Goal: Task Accomplishment & Management: Use online tool/utility

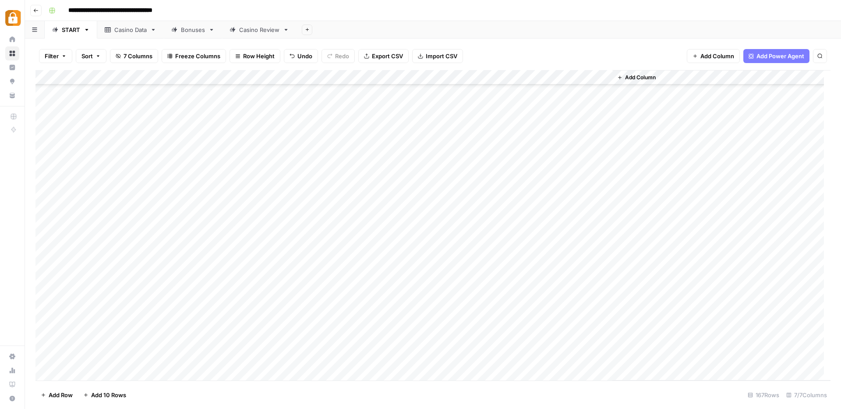
scroll to position [1129, 0]
click at [128, 348] on div "Add Column" at bounding box center [432, 225] width 795 height 311
click at [137, 210] on div "Add Column" at bounding box center [432, 225] width 795 height 311
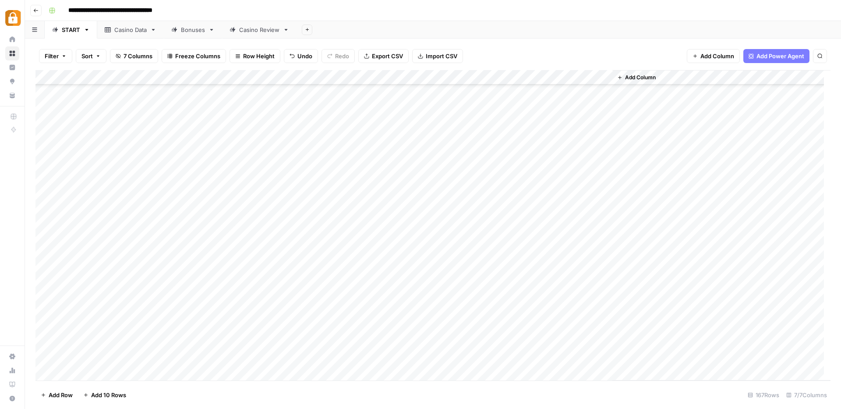
click at [117, 344] on div "Add Column" at bounding box center [432, 225] width 795 height 311
click at [129, 32] on div "Casino Data" at bounding box center [130, 29] width 32 height 9
click at [64, 26] on div "START" at bounding box center [71, 29] width 18 height 9
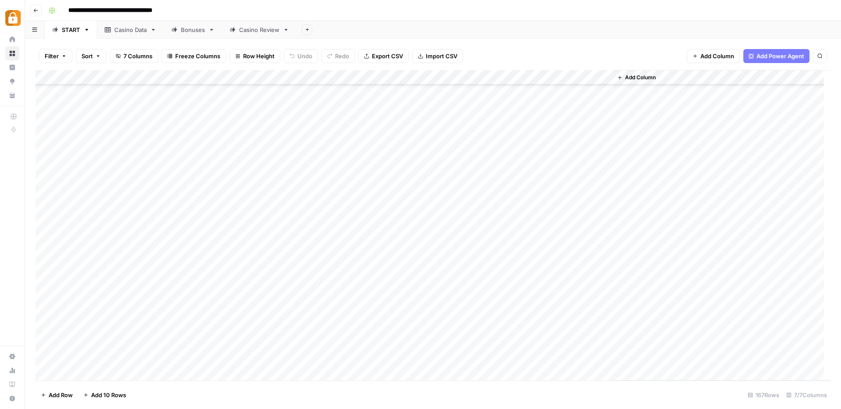
click at [112, 311] on div "Add Column" at bounding box center [432, 225] width 795 height 311
click at [94, 225] on div "Add Column" at bounding box center [432, 225] width 795 height 311
type textarea "***"
click at [334, 223] on div "Add Column" at bounding box center [432, 225] width 795 height 311
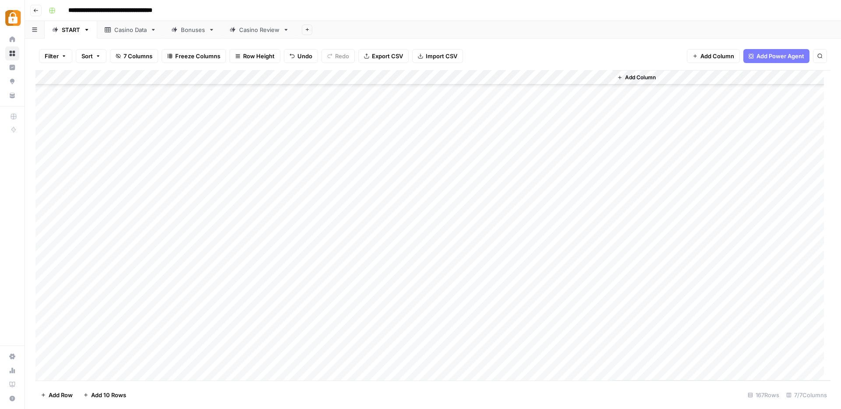
scroll to position [142, 0]
click at [115, 237] on div "Add Column" at bounding box center [432, 225] width 795 height 311
click at [115, 113] on div "Add Column" at bounding box center [432, 225] width 795 height 311
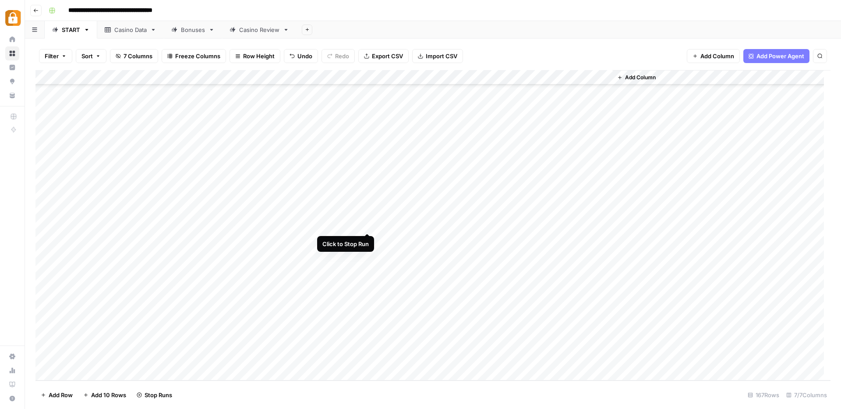
click at [371, 223] on div "Add Column" at bounding box center [432, 225] width 795 height 311
click at [45, 224] on div "Add Column" at bounding box center [432, 225] width 795 height 311
click at [64, 397] on span "Delete 1 Row" at bounding box center [58, 395] width 35 height 9
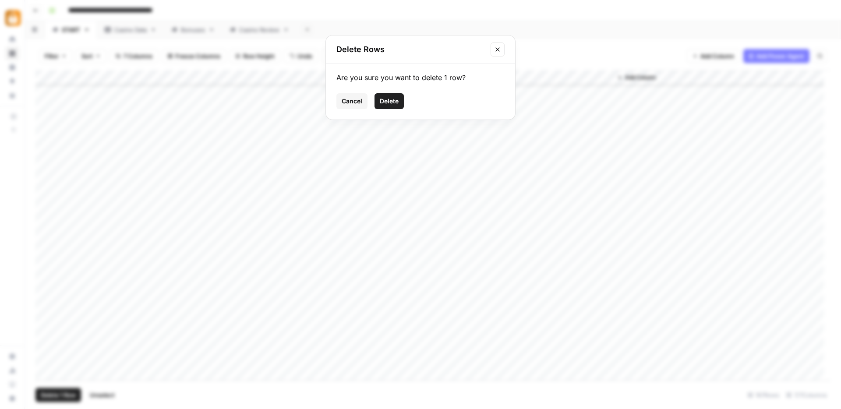
click at [386, 99] on span "Delete" at bounding box center [389, 101] width 19 height 9
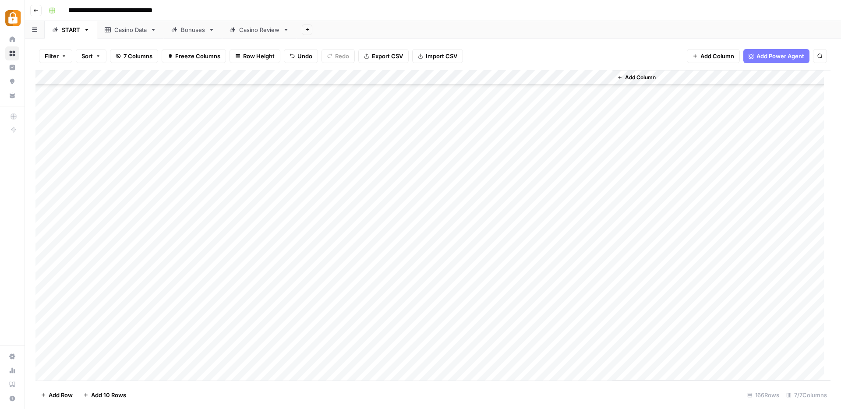
scroll to position [938, 0]
click at [46, 301] on div "Add Column" at bounding box center [432, 225] width 795 height 311
click at [337, 301] on div "Add Column" at bounding box center [432, 225] width 795 height 311
click at [128, 32] on div "Casino Data" at bounding box center [130, 29] width 32 height 9
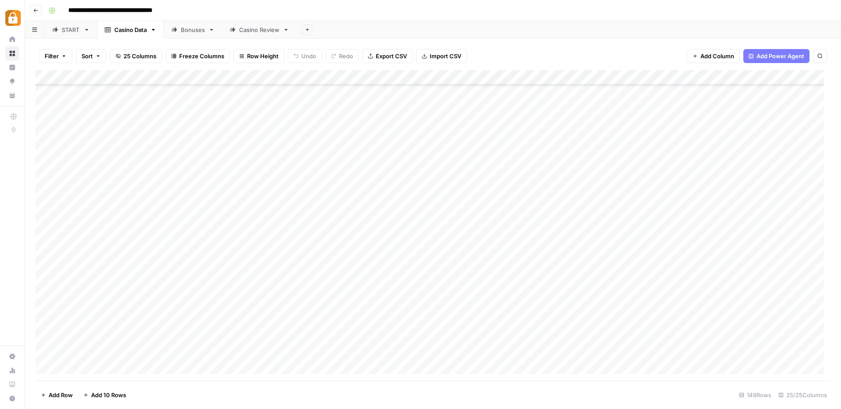
scroll to position [1945, 0]
click at [196, 352] on div "Add Column" at bounding box center [432, 225] width 795 height 311
click at [312, 306] on div "Add Column" at bounding box center [432, 225] width 795 height 311
click at [190, 36] on link "Bonuses" at bounding box center [193, 30] width 58 height 18
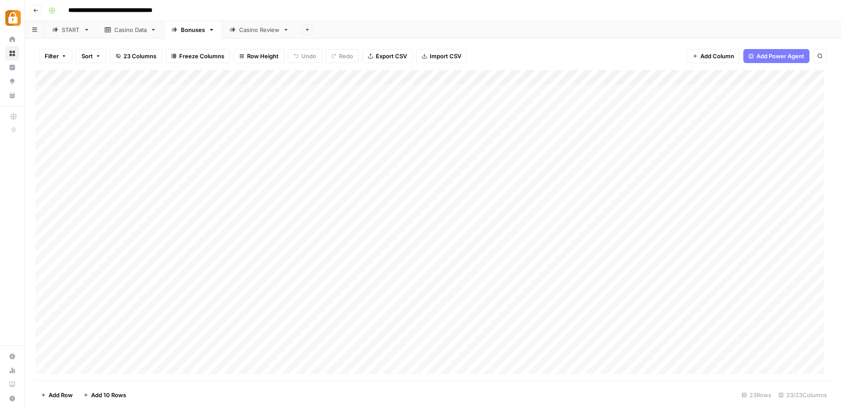
click at [263, 29] on div "Casino Review" at bounding box center [259, 29] width 40 height 9
click at [119, 31] on div "Casino Data" at bounding box center [130, 29] width 32 height 9
click at [67, 36] on link "START" at bounding box center [71, 30] width 53 height 18
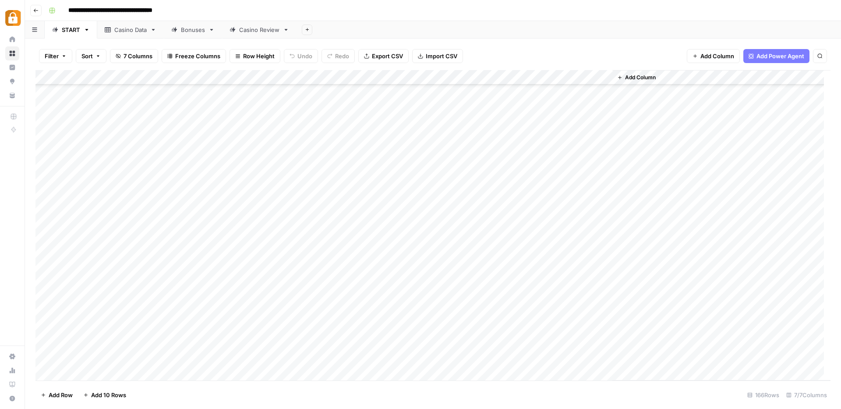
scroll to position [1069, 0]
click at [92, 169] on div "Add Column" at bounding box center [432, 225] width 795 height 311
click at [140, 32] on div "Casino Data" at bounding box center [130, 29] width 32 height 9
click at [99, 353] on div "Add Column" at bounding box center [432, 225] width 795 height 311
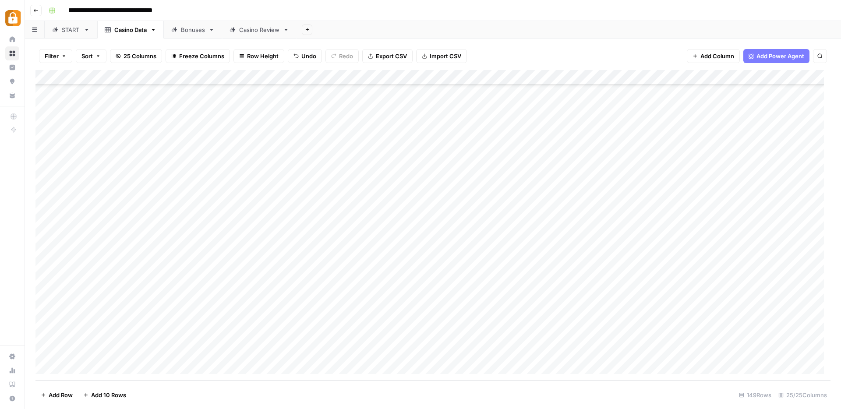
click at [255, 30] on div "Casino Review" at bounding box center [259, 29] width 40 height 9
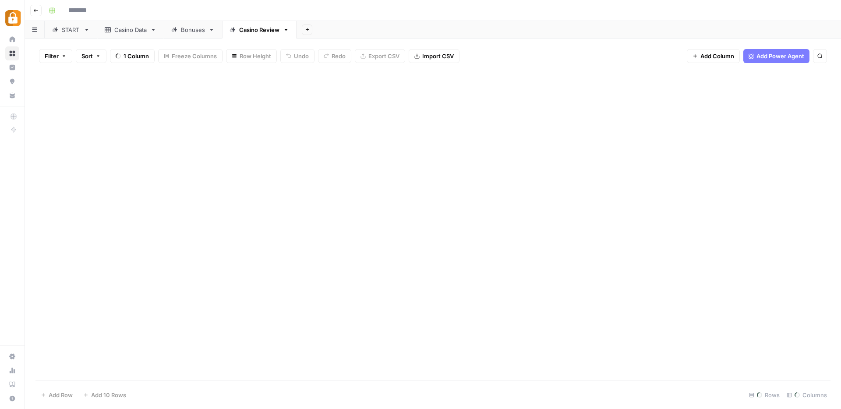
type input "**********"
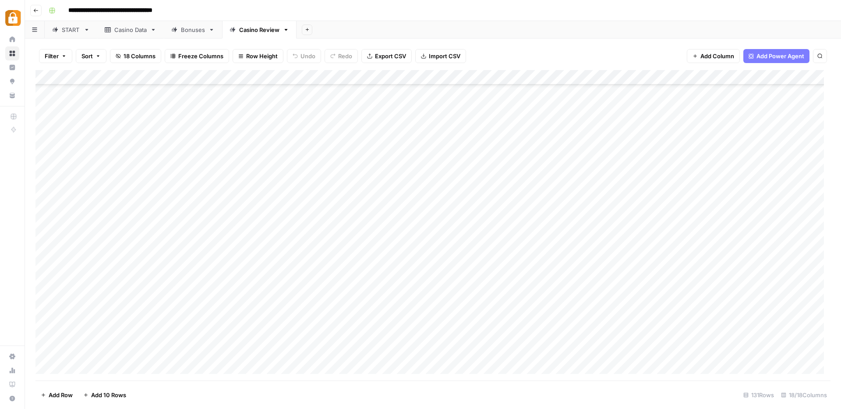
scroll to position [1677, 0]
click at [75, 365] on div "Add Column" at bounding box center [432, 225] width 795 height 311
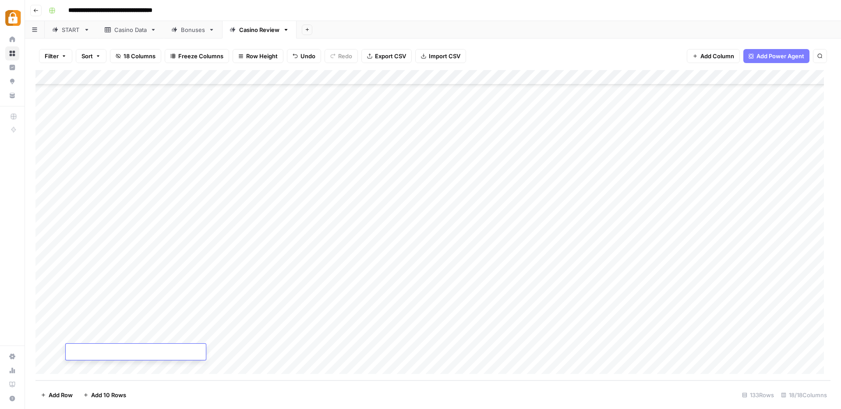
click at [75, 365] on div "Add Column" at bounding box center [432, 225] width 795 height 311
click at [184, 317] on div "Add Column" at bounding box center [432, 225] width 795 height 311
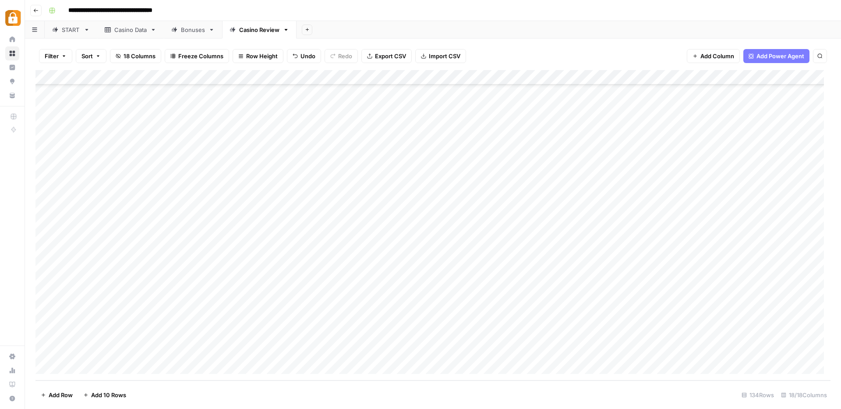
click at [131, 307] on div "Add Column" at bounding box center [432, 225] width 795 height 311
drag, startPoint x: 144, startPoint y: 315, endPoint x: 143, endPoint y: 324, distance: 9.7
click at [143, 324] on div "Add Column" at bounding box center [432, 225] width 795 height 311
click at [261, 320] on div "Add Column" at bounding box center [432, 225] width 795 height 311
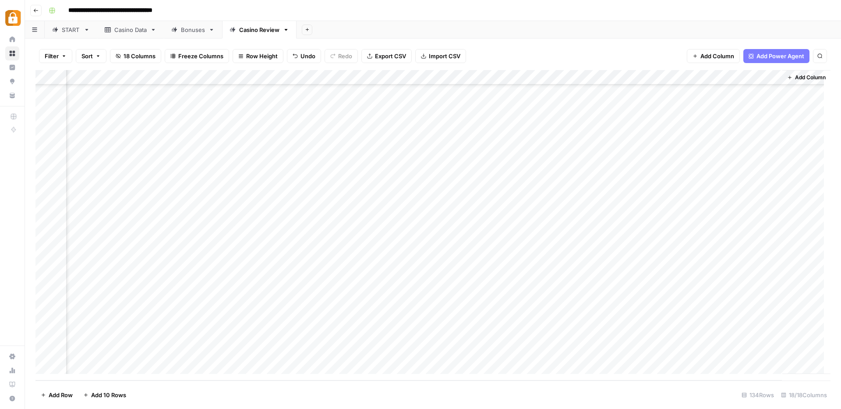
click at [658, 323] on div "Add Column" at bounding box center [432, 225] width 795 height 311
click at [81, 30] on div "START: inputs" at bounding box center [81, 29] width 39 height 9
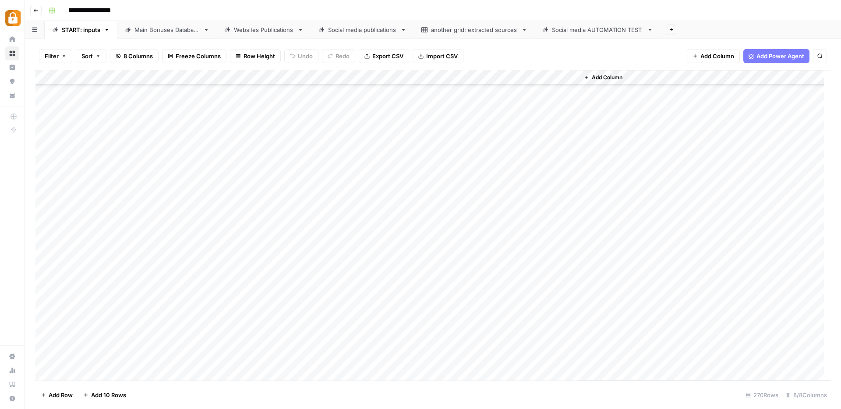
scroll to position [3741, 0]
click at [73, 372] on div "Add Column" at bounding box center [432, 225] width 795 height 311
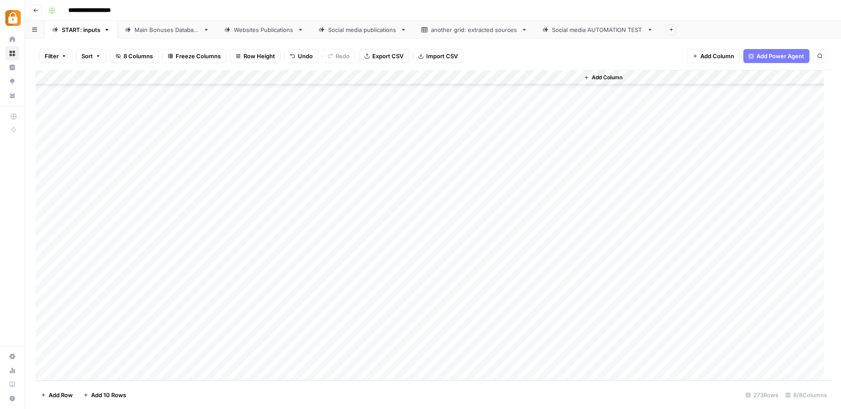
click at [73, 372] on div "Add Column" at bounding box center [432, 225] width 795 height 311
click at [174, 285] on div "Add Column" at bounding box center [432, 225] width 795 height 311
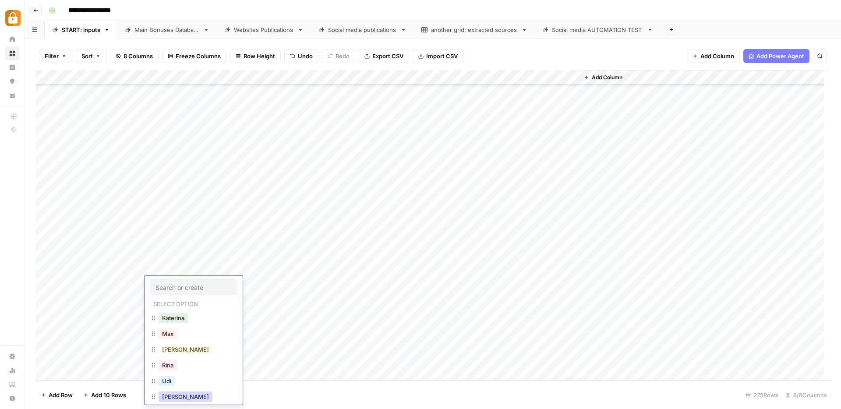
click at [171, 396] on button "[PERSON_NAME]" at bounding box center [186, 397] width 54 height 11
click at [219, 282] on div "Add Column" at bounding box center [432, 225] width 795 height 311
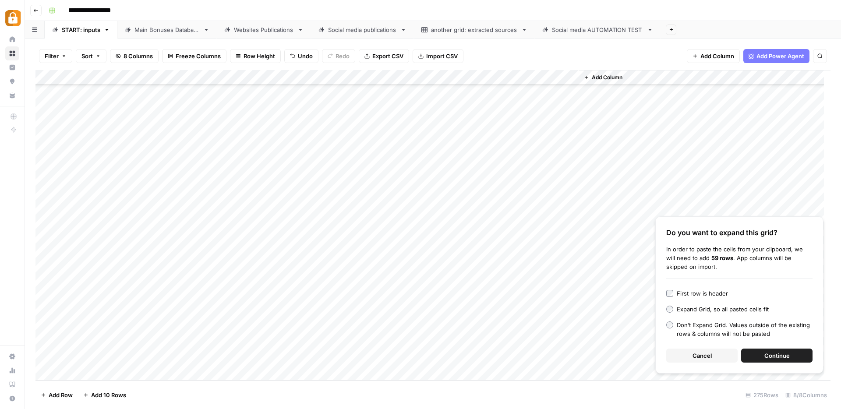
click at [699, 358] on span "Cancel" at bounding box center [702, 355] width 19 height 9
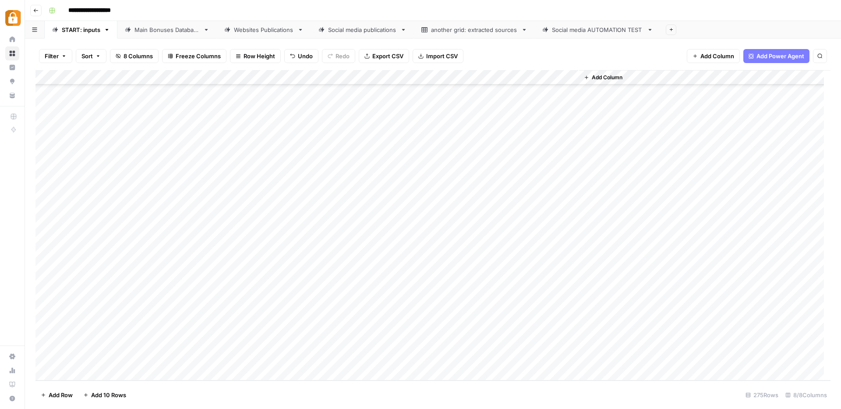
click at [241, 286] on div "Add Column" at bounding box center [432, 225] width 795 height 311
click at [241, 286] on textarea at bounding box center [258, 285] width 140 height 12
type textarea "**********"
click at [323, 284] on div "Add Column" at bounding box center [432, 225] width 795 height 311
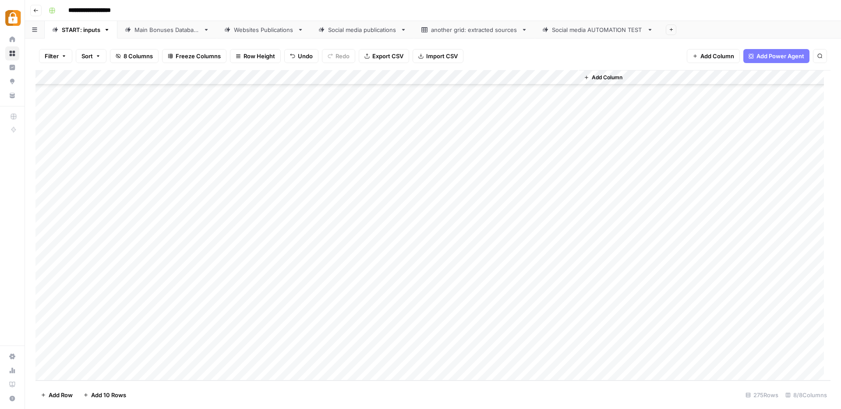
click at [323, 284] on div "Add Column" at bounding box center [432, 225] width 795 height 311
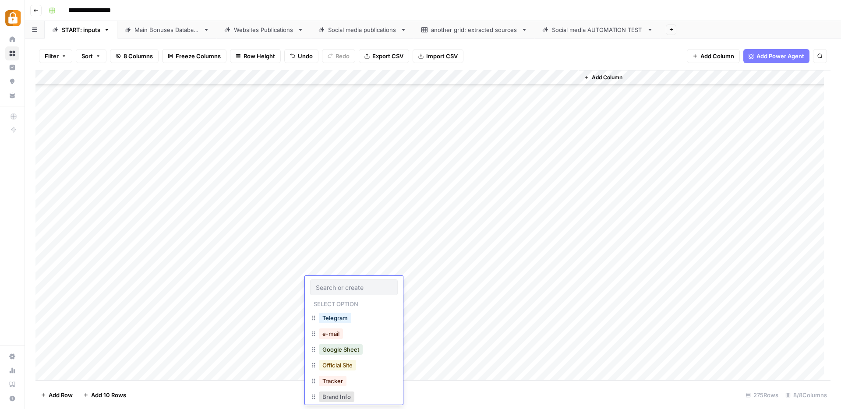
click at [347, 361] on button "Official Site" at bounding box center [337, 365] width 37 height 11
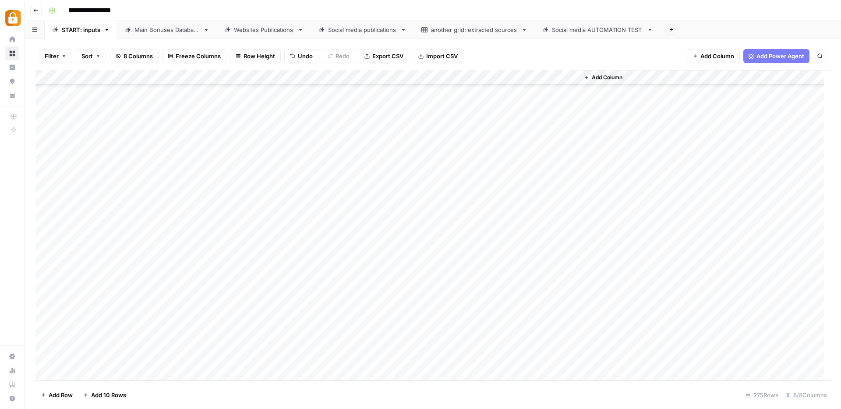
click at [528, 283] on div "Add Column" at bounding box center [432, 225] width 795 height 311
click at [161, 295] on div "Add Column" at bounding box center [432, 225] width 795 height 311
click at [175, 383] on button "[PERSON_NAME]" at bounding box center [186, 382] width 54 height 11
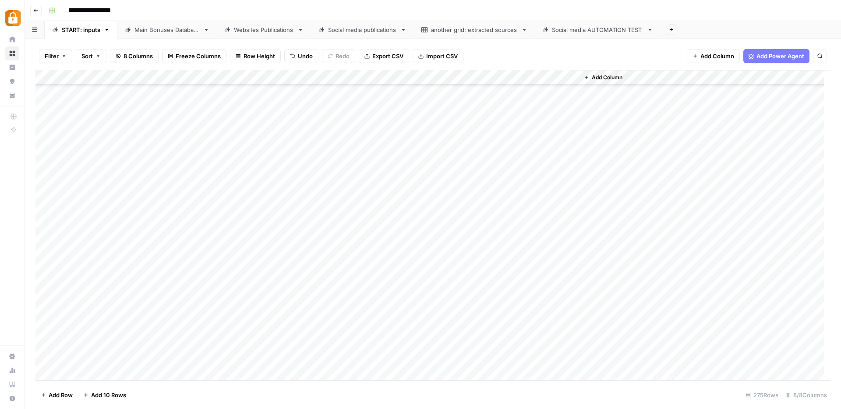
click at [247, 300] on div "Add Column" at bounding box center [432, 225] width 795 height 311
type textarea "**********"
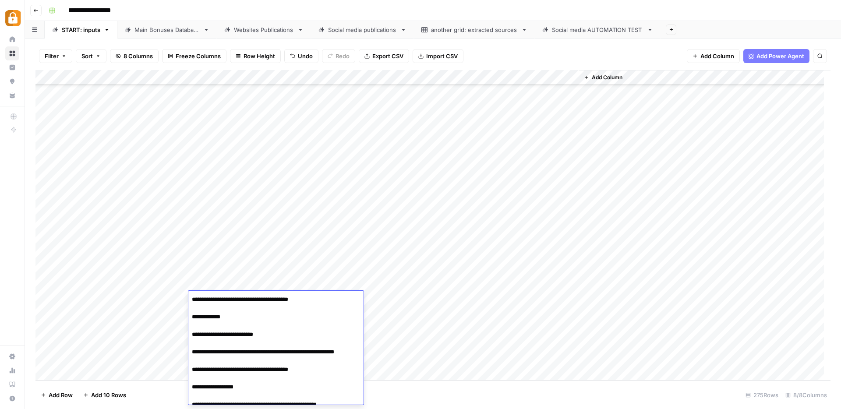
scroll to position [477, 0]
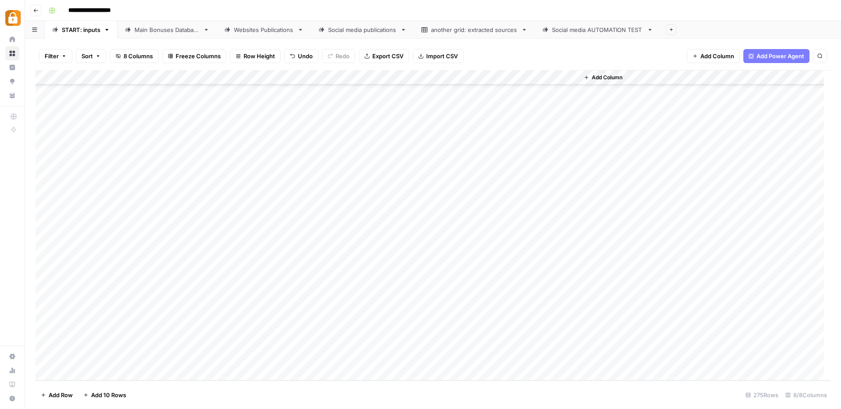
click at [349, 296] on div "Add Column" at bounding box center [432, 225] width 795 height 311
click at [342, 379] on button "Official Site" at bounding box center [337, 380] width 37 height 11
click at [532, 298] on div "Add Column" at bounding box center [432, 225] width 795 height 311
click at [221, 313] on div "Add Column" at bounding box center [432, 225] width 795 height 311
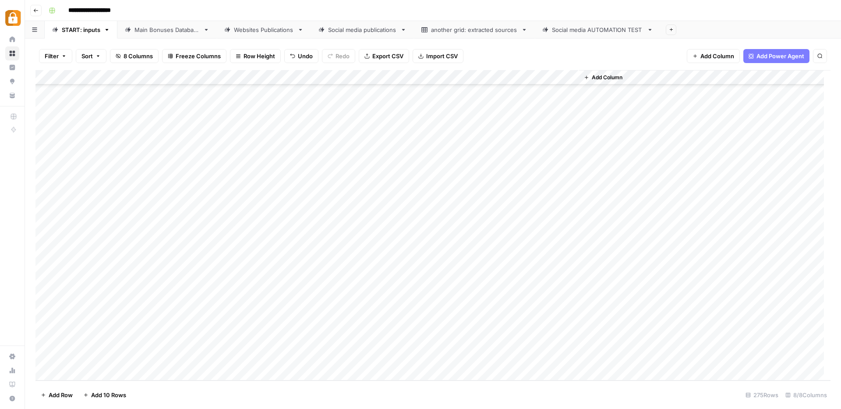
click at [221, 313] on div "Add Column" at bounding box center [432, 225] width 795 height 311
click at [296, 315] on textarea "**********" at bounding box center [258, 318] width 140 height 21
drag, startPoint x: 296, startPoint y: 315, endPoint x: 172, endPoint y: 316, distance: 123.6
click at [172, 316] on body "**********" at bounding box center [420, 204] width 841 height 409
paste textarea "**********"
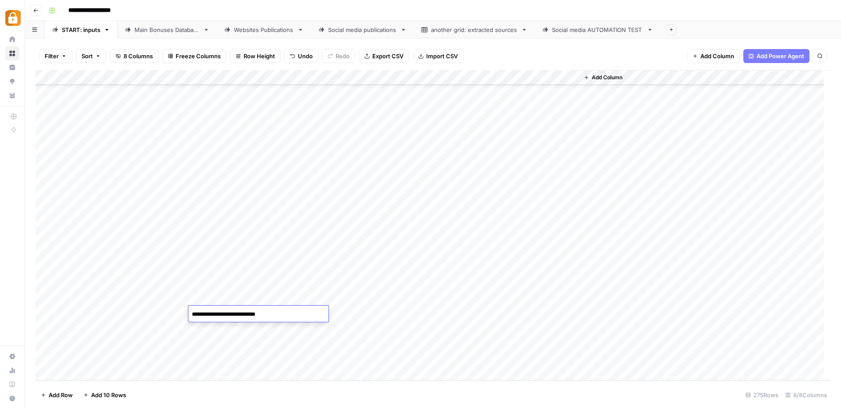
type textarea "**********"
click at [344, 312] on div "Add Column" at bounding box center [432, 225] width 795 height 311
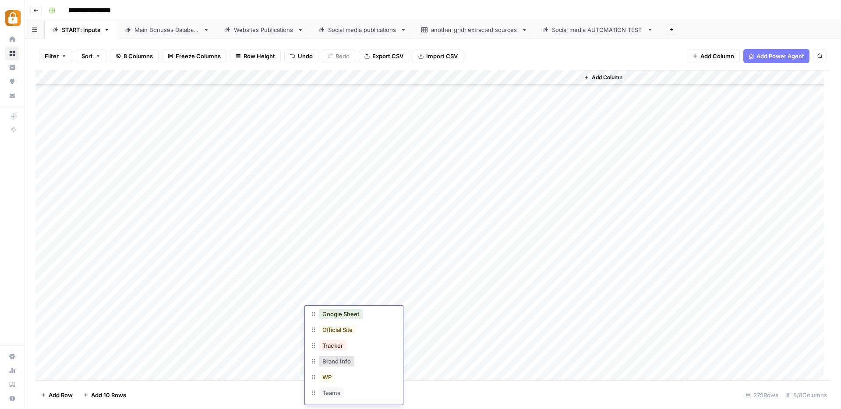
scroll to position [55, 0]
click at [330, 372] on button "WP" at bounding box center [327, 373] width 16 height 11
click at [531, 313] on div "Add Column" at bounding box center [432, 225] width 795 height 311
click at [165, 32] on div "Main Bonuses Database" at bounding box center [167, 29] width 65 height 9
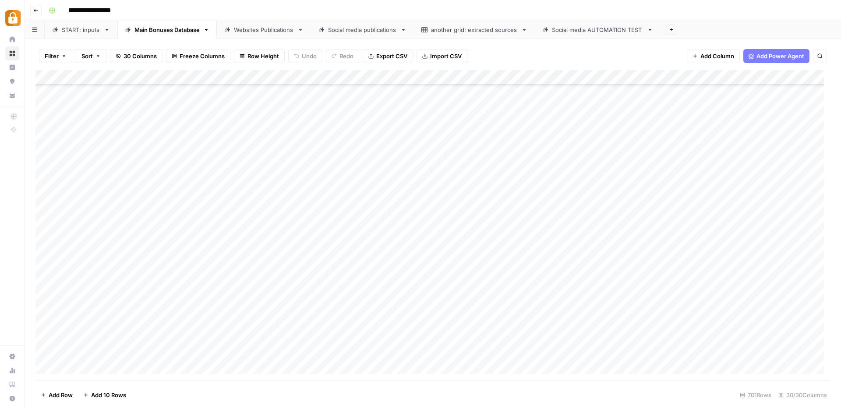
scroll to position [10169, 0]
click at [403, 339] on div "Add Column" at bounding box center [432, 225] width 795 height 311
drag, startPoint x: 415, startPoint y: 343, endPoint x: 415, endPoint y: 350, distance: 7.0
click at [415, 350] on div "Add Column" at bounding box center [432, 225] width 795 height 311
click at [518, 352] on div "Add Column" at bounding box center [432, 225] width 795 height 311
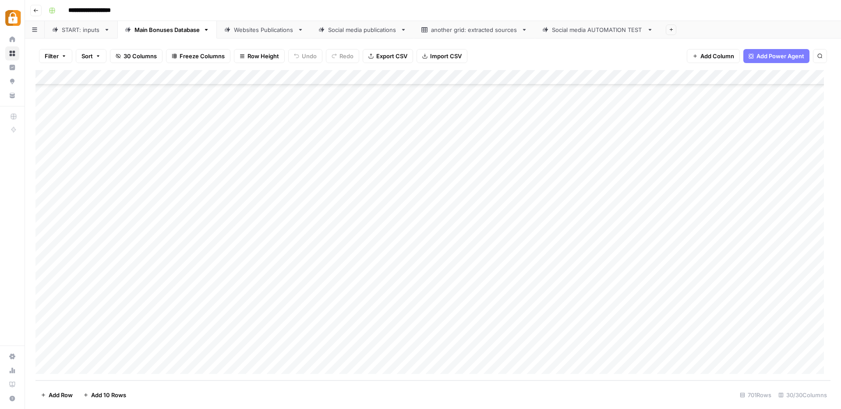
click at [269, 30] on div "Websites Publications" at bounding box center [264, 29] width 60 height 9
click at [604, 352] on div "Add Column" at bounding box center [432, 225] width 795 height 311
click at [71, 28] on div "START: inputs" at bounding box center [81, 29] width 39 height 9
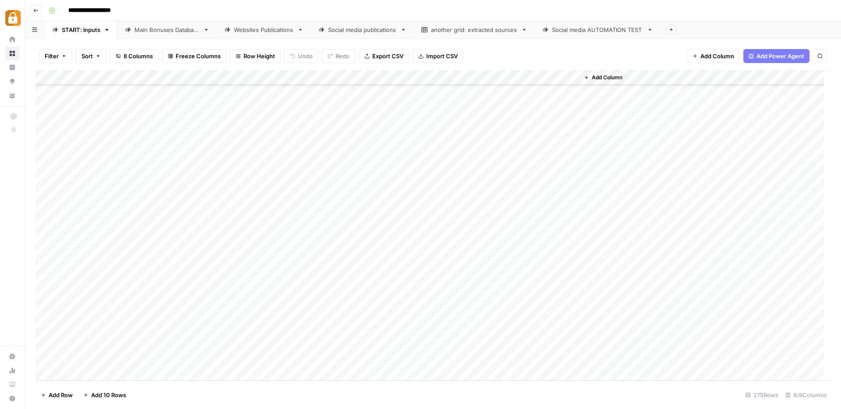
click at [163, 31] on div "Main Bonuses Database" at bounding box center [167, 29] width 65 height 9
click at [401, 340] on div "Add Column" at bounding box center [432, 225] width 795 height 311
drag, startPoint x: 414, startPoint y: 344, endPoint x: 415, endPoint y: 353, distance: 9.3
click at [415, 353] on div "Add Column" at bounding box center [432, 225] width 795 height 311
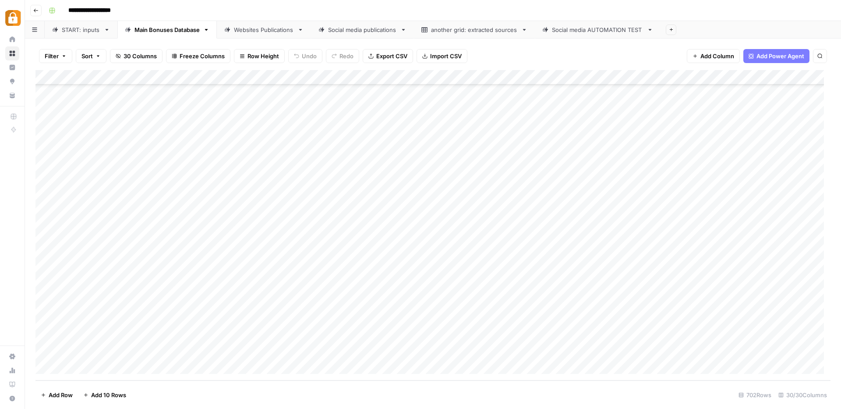
click at [518, 352] on div "Add Column" at bounding box center [432, 225] width 795 height 311
click at [79, 33] on div "START: inputs" at bounding box center [81, 29] width 39 height 9
click at [160, 317] on div "Add Column" at bounding box center [432, 225] width 795 height 311
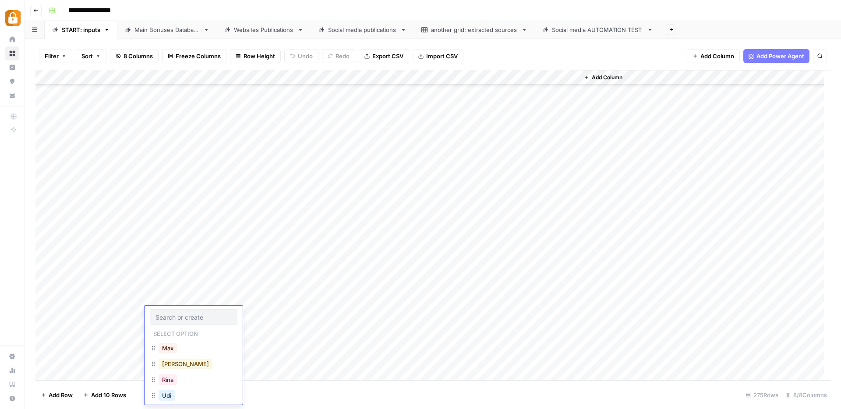
scroll to position [30, 0]
click at [168, 400] on button "[PERSON_NAME]" at bounding box center [186, 397] width 54 height 11
click at [162, 30] on div "Main Bonuses Database" at bounding box center [167, 29] width 65 height 9
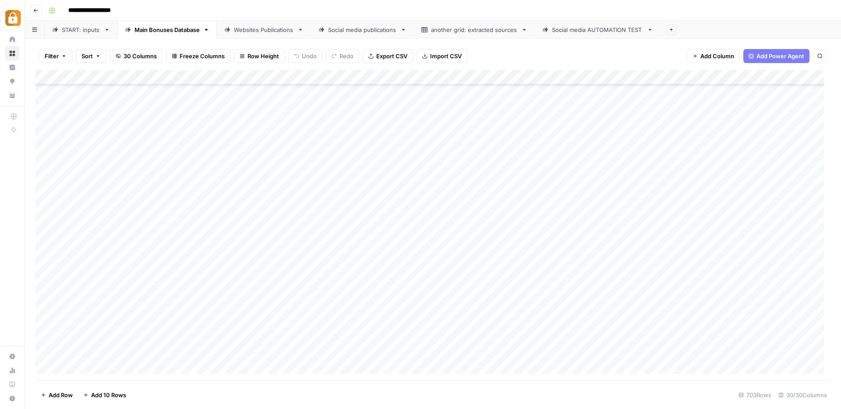
scroll to position [10199, 0]
click at [149, 350] on div "Add Column" at bounding box center [432, 225] width 795 height 311
click at [378, 354] on div "Add Column" at bounding box center [432, 225] width 795 height 311
click at [407, 337] on div "Add Column" at bounding box center [432, 225] width 795 height 311
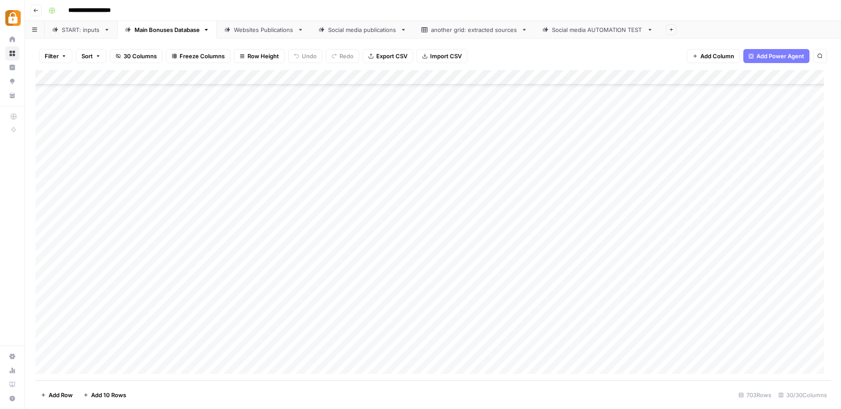
drag, startPoint x: 414, startPoint y: 343, endPoint x: 414, endPoint y: 351, distance: 7.9
click at [414, 351] on div "Add Column" at bounding box center [432, 225] width 795 height 311
click at [519, 351] on div "Add Column" at bounding box center [432, 225] width 795 height 311
click at [248, 24] on link "Websites Publications" at bounding box center [264, 30] width 94 height 18
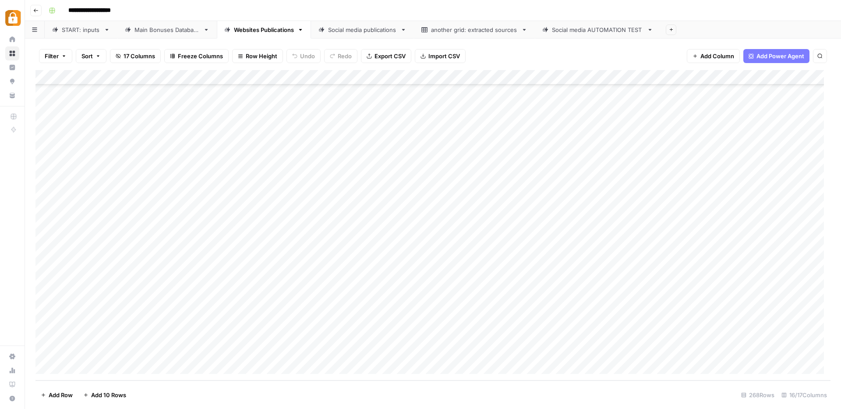
click at [599, 335] on div "Add Column" at bounding box center [432, 225] width 795 height 311
click at [599, 352] on div "Add Column" at bounding box center [432, 225] width 795 height 311
click at [628, 319] on div "Add Column" at bounding box center [432, 225] width 795 height 311
click at [631, 337] on div "Add Column" at bounding box center [432, 225] width 795 height 311
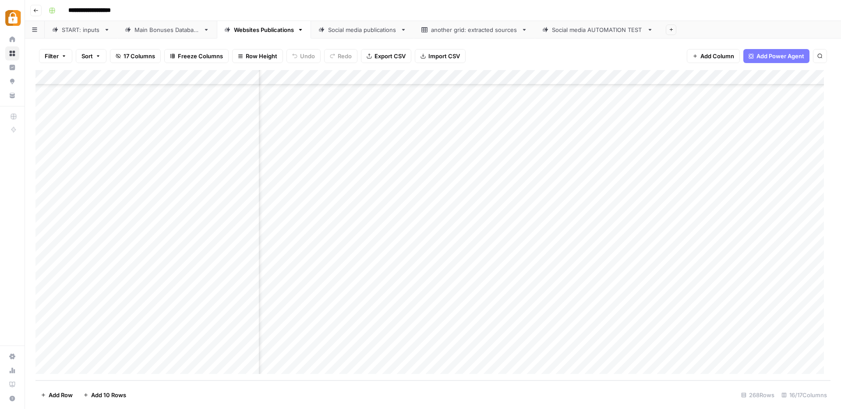
click at [631, 351] on div "Add Column" at bounding box center [432, 225] width 795 height 311
click at [629, 337] on div "Add Column" at bounding box center [432, 225] width 795 height 311
click at [242, 350] on div "Add Column" at bounding box center [432, 225] width 795 height 311
click at [242, 350] on textarea "**********" at bounding box center [270, 353] width 140 height 12
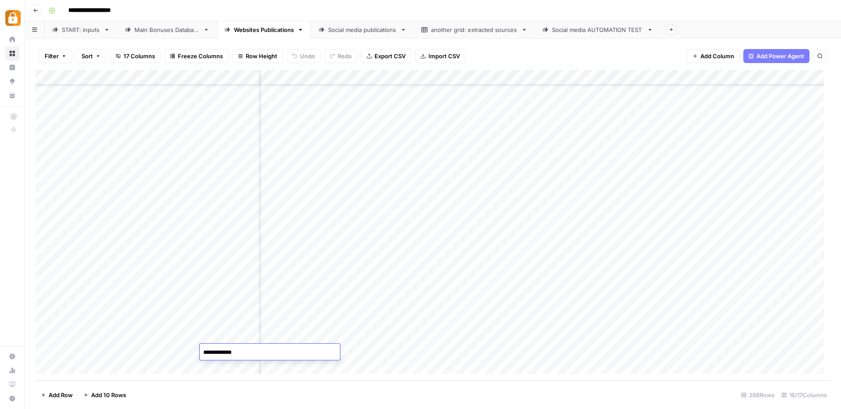
type textarea "**********"
click at [583, 351] on div "Add Column" at bounding box center [432, 225] width 795 height 311
click at [235, 352] on div "Add Column" at bounding box center [432, 225] width 795 height 311
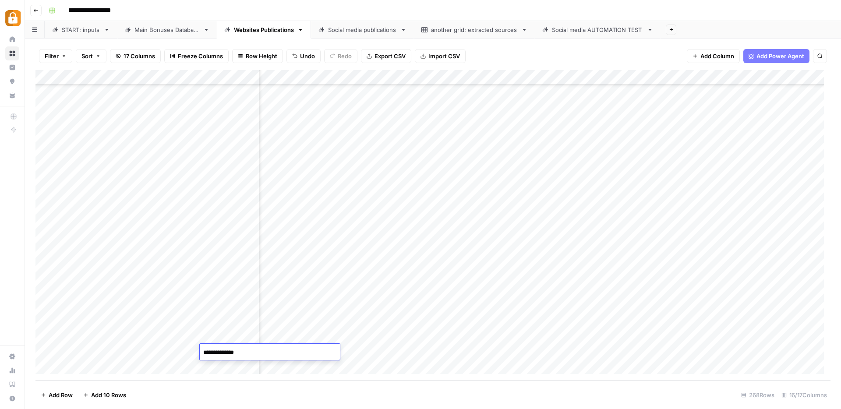
click at [235, 352] on textarea "**********" at bounding box center [270, 353] width 140 height 12
click at [230, 322] on div "Add Column" at bounding box center [432, 225] width 795 height 311
click at [240, 352] on div "Add Column" at bounding box center [432, 225] width 795 height 311
click at [145, 29] on div "Main Bonuses Database" at bounding box center [167, 29] width 65 height 9
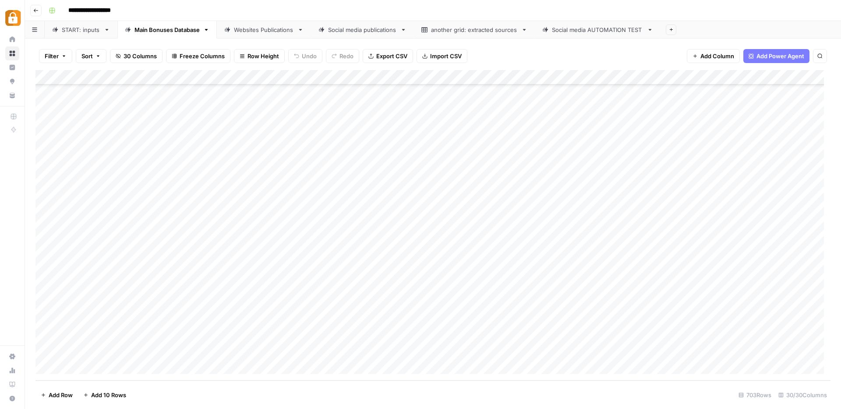
click at [190, 352] on div "Add Column" at bounding box center [432, 225] width 795 height 311
click at [246, 27] on div "Websites Publications" at bounding box center [264, 29] width 60 height 9
click at [668, 351] on div "Add Column" at bounding box center [432, 225] width 795 height 311
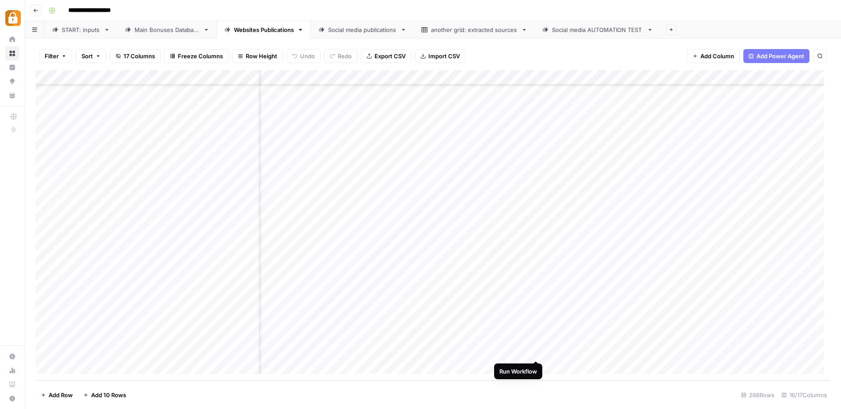
click at [536, 351] on div "Add Column" at bounding box center [432, 225] width 795 height 311
click at [78, 27] on div "START: inputs" at bounding box center [81, 29] width 39 height 9
click at [174, 330] on div "Add Column" at bounding box center [432, 225] width 795 height 311
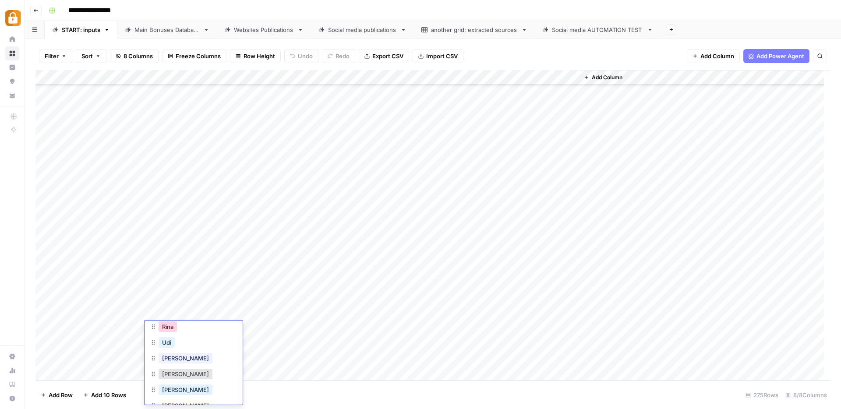
scroll to position [70, 0]
click at [168, 343] on button "[PERSON_NAME]" at bounding box center [186, 342] width 54 height 11
click at [227, 328] on div "Add Column" at bounding box center [432, 225] width 795 height 311
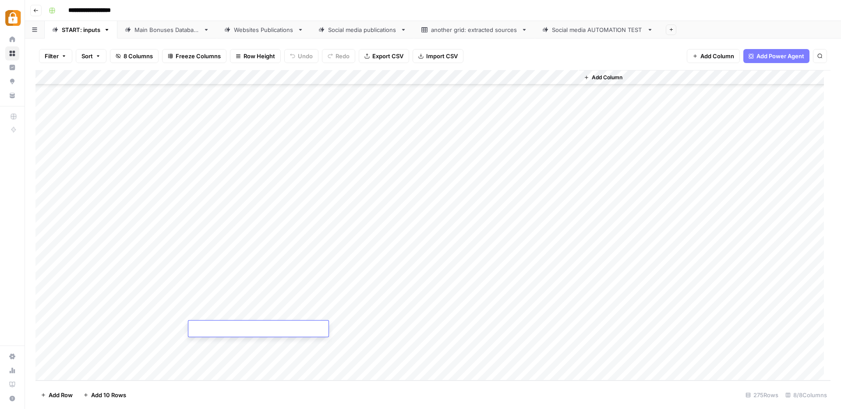
click at [214, 324] on textarea at bounding box center [258, 329] width 140 height 12
click at [214, 325] on textarea at bounding box center [258, 329] width 140 height 12
paste textarea "**********"
type textarea "**********"
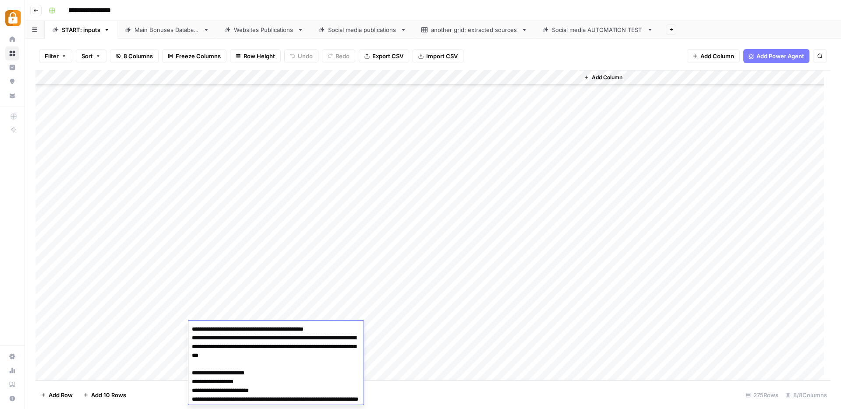
scroll to position [51, 0]
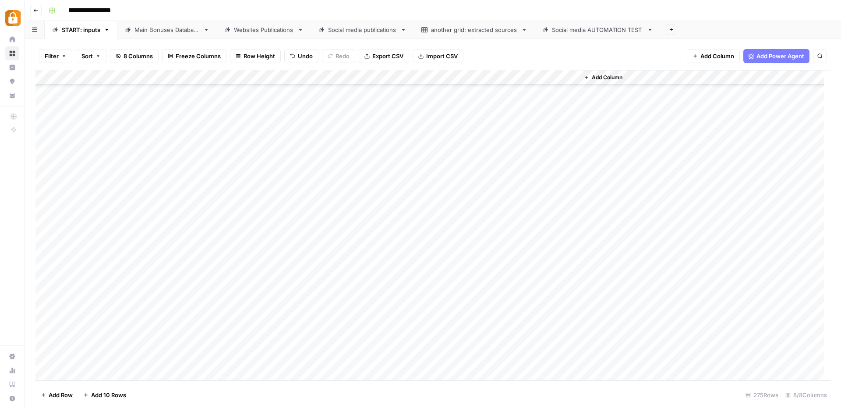
click at [344, 327] on div "Add Column" at bounding box center [432, 225] width 795 height 311
click at [344, 374] on div "WP" at bounding box center [354, 374] width 88 height 16
click at [335, 373] on button "WP" at bounding box center [327, 373] width 16 height 11
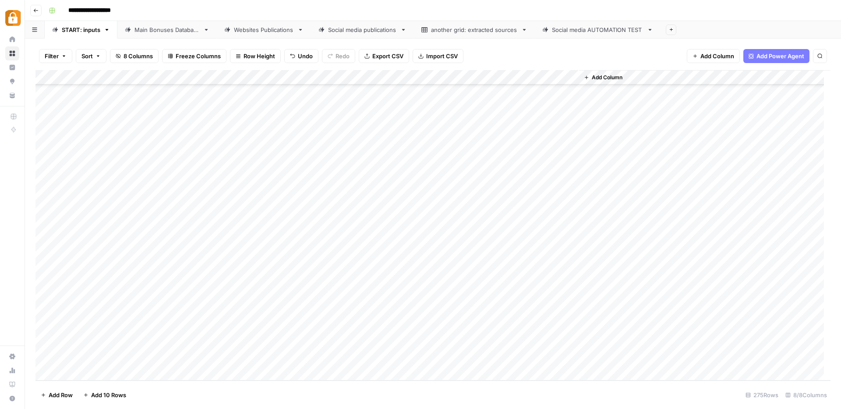
click at [530, 328] on div "Add Column" at bounding box center [432, 225] width 795 height 311
click at [152, 29] on div "Main Bonuses Database" at bounding box center [167, 29] width 65 height 9
click at [406, 337] on div "Add Column" at bounding box center [432, 225] width 795 height 311
drag, startPoint x: 414, startPoint y: 344, endPoint x: 415, endPoint y: 352, distance: 8.4
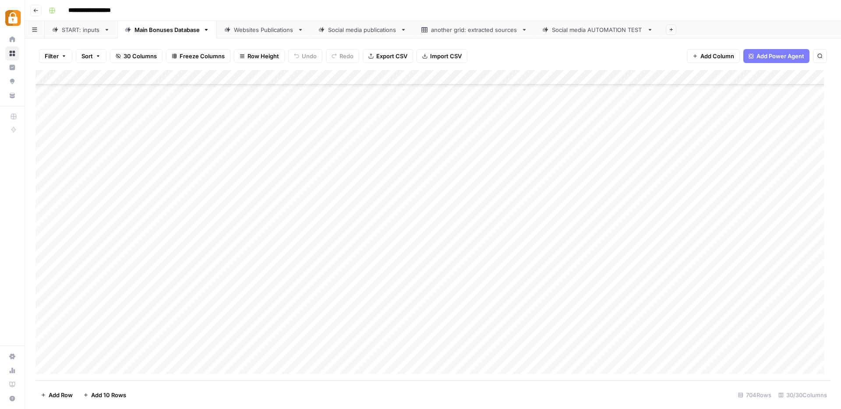
click at [415, 352] on div "Add Column" at bounding box center [432, 225] width 795 height 311
click at [519, 352] on div "Add Column" at bounding box center [432, 225] width 795 height 311
click at [257, 32] on div "Websites Publications" at bounding box center [264, 29] width 60 height 9
click at [603, 351] on div "Add Column" at bounding box center [432, 225] width 795 height 311
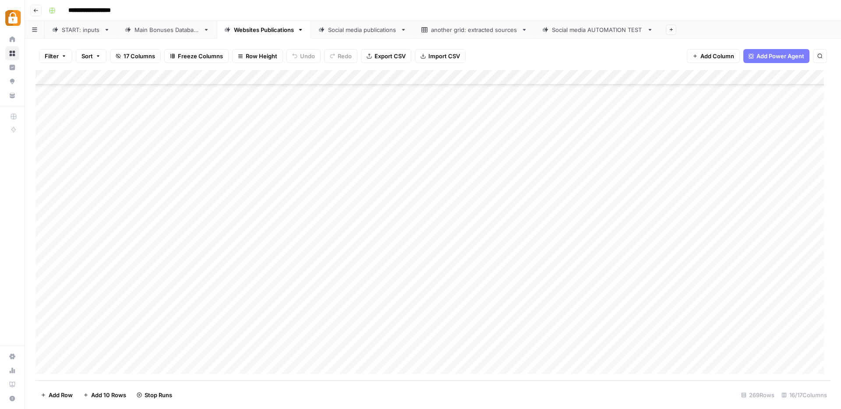
click at [80, 28] on div "START: inputs" at bounding box center [81, 29] width 39 height 9
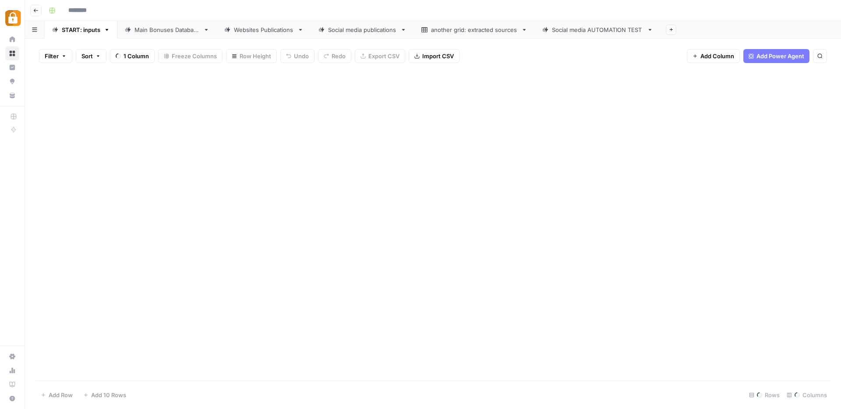
type input "**********"
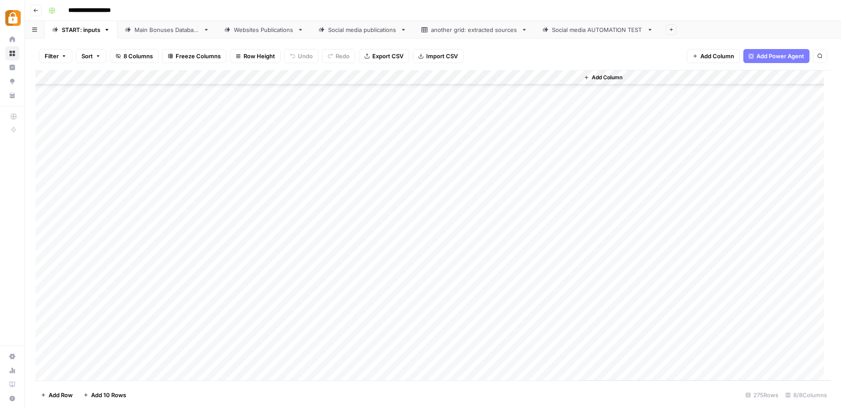
scroll to position [3815, 0]
click at [166, 347] on div "Add Column" at bounding box center [432, 225] width 795 height 311
click at [174, 344] on button "[PERSON_NAME]" at bounding box center [186, 342] width 54 height 11
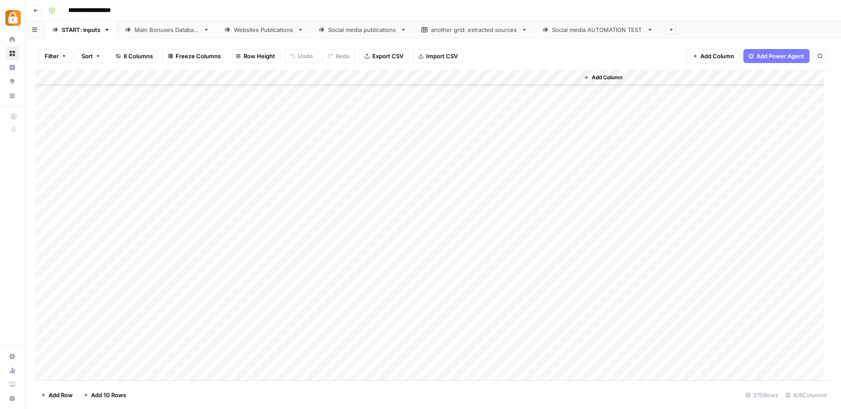
click at [72, 374] on div "Add Column" at bounding box center [432, 225] width 795 height 311
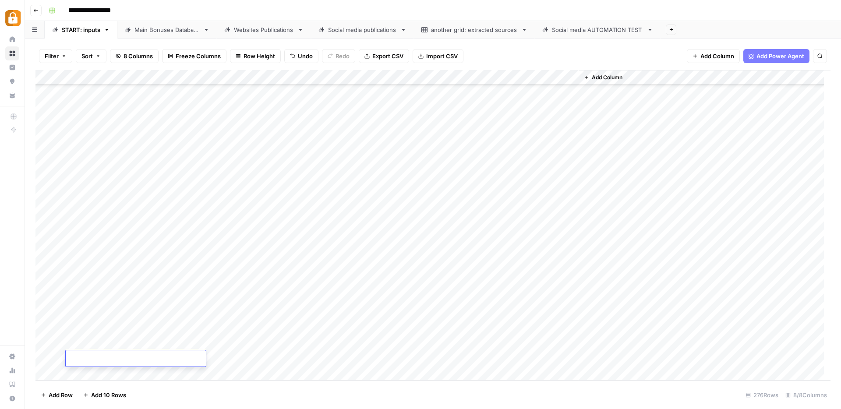
click at [72, 374] on div "Add Column" at bounding box center [432, 225] width 795 height 311
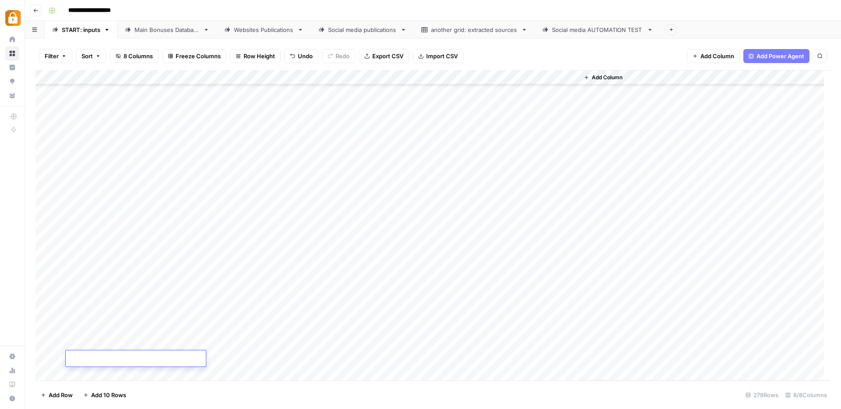
scroll to position [3860, 0]
click at [228, 297] on div "Add Column" at bounding box center [432, 225] width 795 height 311
click at [228, 304] on textarea at bounding box center [258, 300] width 140 height 12
paste textarea "**********"
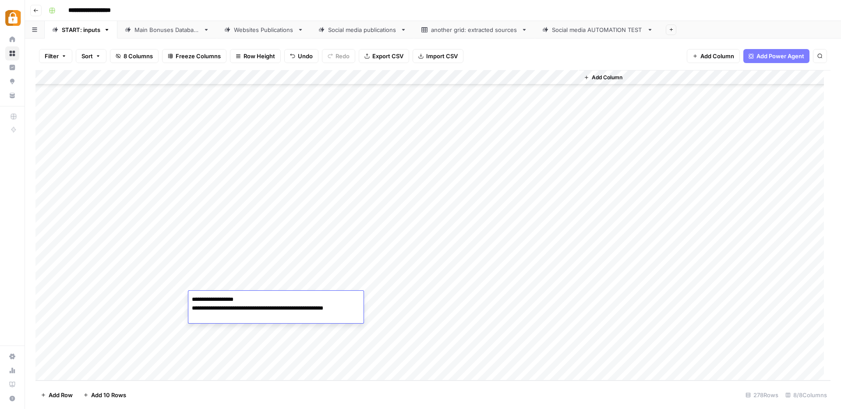
paste textarea "**********"
type textarea "**********"
click at [344, 302] on div "Add Column" at bounding box center [432, 225] width 795 height 311
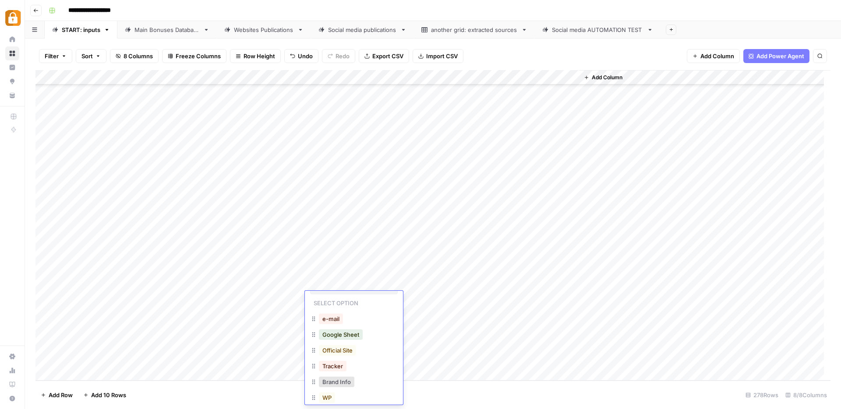
scroll to position [40, 0]
click at [333, 375] on button "WP" at bounding box center [327, 373] width 16 height 11
click at [532, 299] on div "Add Column" at bounding box center [432, 225] width 795 height 311
click at [224, 316] on div "Add Column" at bounding box center [432, 225] width 795 height 311
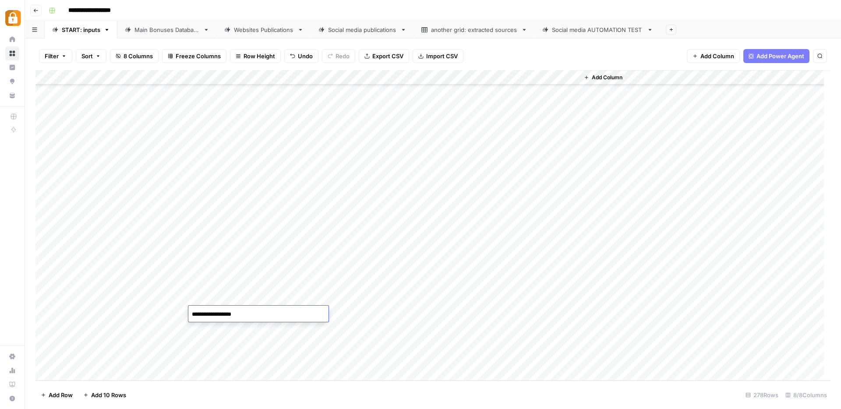
paste textarea "**********"
type textarea "**********"
click at [324, 315] on div "Add Column" at bounding box center [432, 225] width 795 height 311
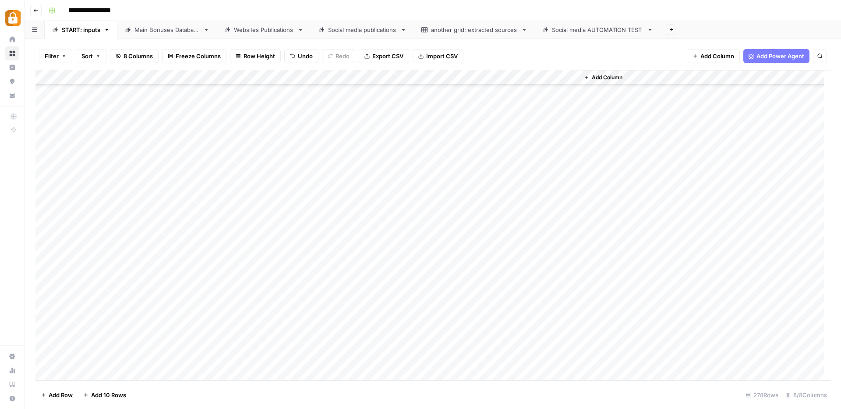
click at [324, 315] on div "Add Column" at bounding box center [432, 225] width 795 height 311
click at [339, 375] on div "WP" at bounding box center [354, 374] width 88 height 16
click at [326, 371] on button "WP" at bounding box center [327, 373] width 16 height 11
click at [526, 315] on div "Add Column" at bounding box center [432, 225] width 795 height 311
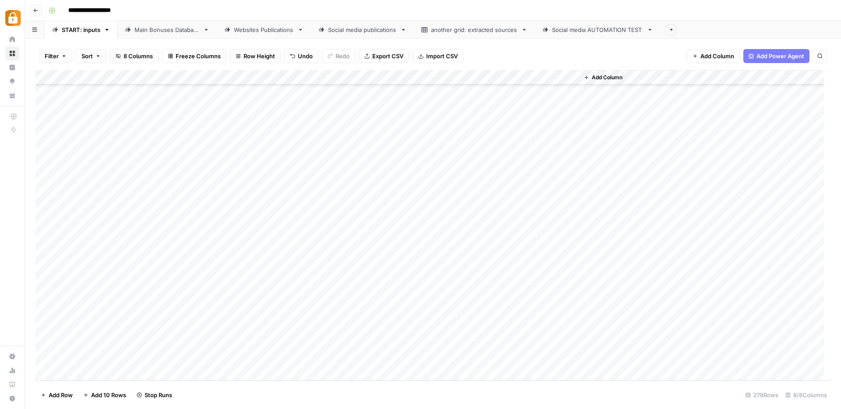
click at [292, 33] on div "Websites Publications" at bounding box center [264, 29] width 60 height 9
click at [596, 349] on div "Add Column" at bounding box center [432, 225] width 795 height 311
click at [72, 29] on div "START: inputs" at bounding box center [81, 29] width 39 height 9
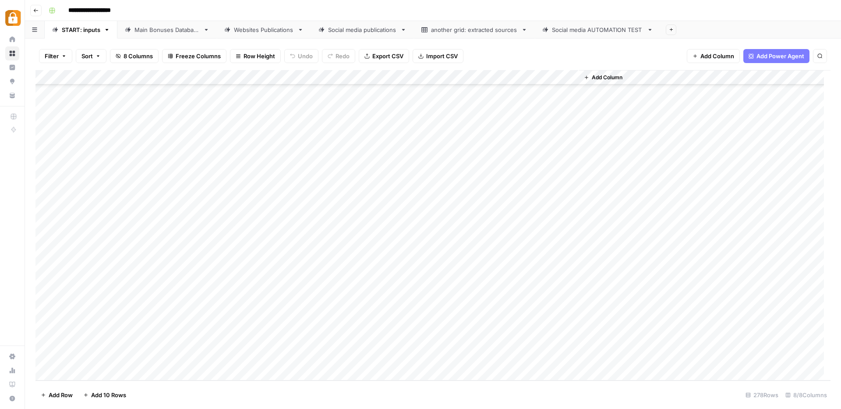
click at [158, 319] on div "Add Column" at bounding box center [432, 225] width 795 height 311
click at [159, 316] on div "Add Column" at bounding box center [432, 225] width 795 height 311
click at [159, 316] on input "text" at bounding box center [194, 317] width 76 height 8
click at [173, 381] on button "[PERSON_NAME]" at bounding box center [186, 380] width 54 height 11
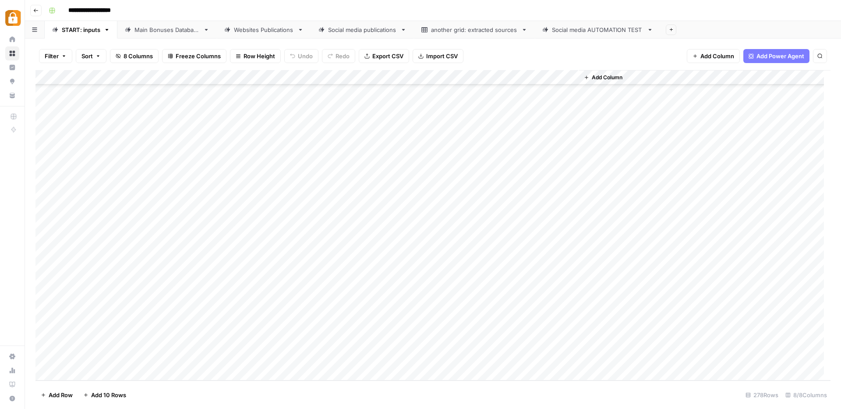
click at [171, 329] on div "Add Column" at bounding box center [432, 225] width 795 height 311
click at [171, 340] on button "[PERSON_NAME]" at bounding box center [186, 342] width 54 height 11
click at [162, 30] on div "Main Bonuses Database" at bounding box center [167, 29] width 65 height 9
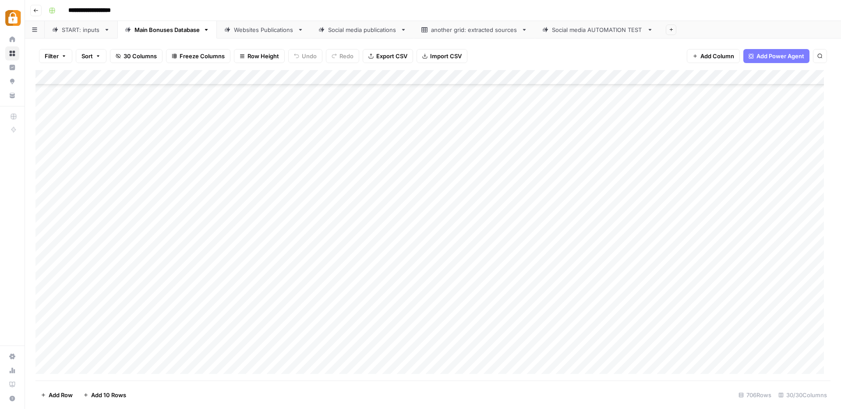
scroll to position [10243, 0]
click at [404, 321] on div "Add Column" at bounding box center [432, 225] width 795 height 311
drag, startPoint x: 415, startPoint y: 329, endPoint x: 415, endPoint y: 349, distance: 20.2
click at [415, 349] on div "Add Column" at bounding box center [432, 225] width 795 height 311
click at [517, 335] on div "Add Column" at bounding box center [432, 225] width 795 height 311
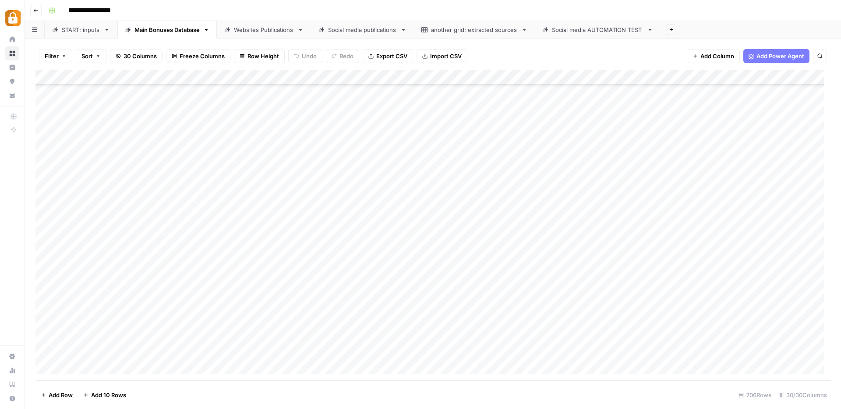
click at [515, 351] on div "Add Column" at bounding box center [432, 225] width 795 height 311
click at [86, 28] on div "START: inputs" at bounding box center [81, 29] width 39 height 9
click at [233, 327] on div "Add Column" at bounding box center [432, 225] width 795 height 311
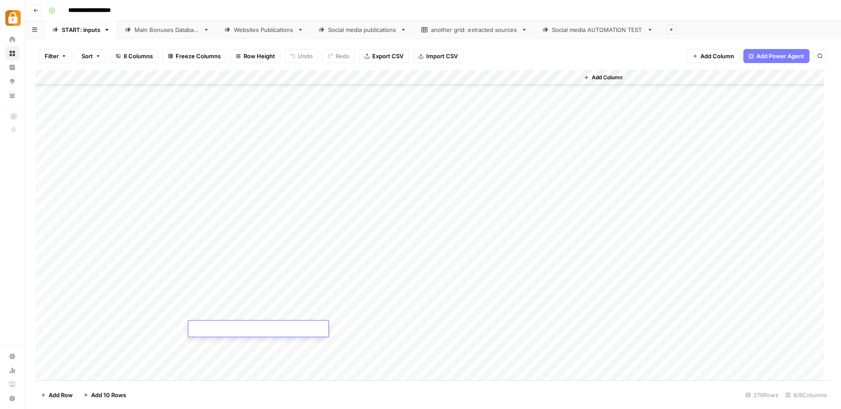
click at [211, 326] on textarea at bounding box center [258, 329] width 140 height 12
paste textarea "*******"
paste textarea "**********"
type textarea "**********"
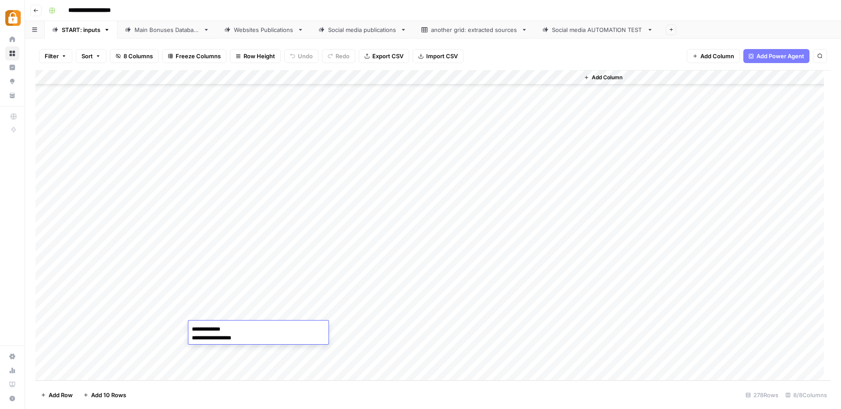
scroll to position [16, 0]
click at [326, 327] on div "Add Column" at bounding box center [432, 225] width 795 height 311
click at [338, 319] on div "Add Column" at bounding box center [432, 225] width 795 height 311
drag, startPoint x: 365, startPoint y: 321, endPoint x: 366, endPoint y: 329, distance: 7.5
click at [366, 329] on div "Add Column" at bounding box center [432, 225] width 795 height 311
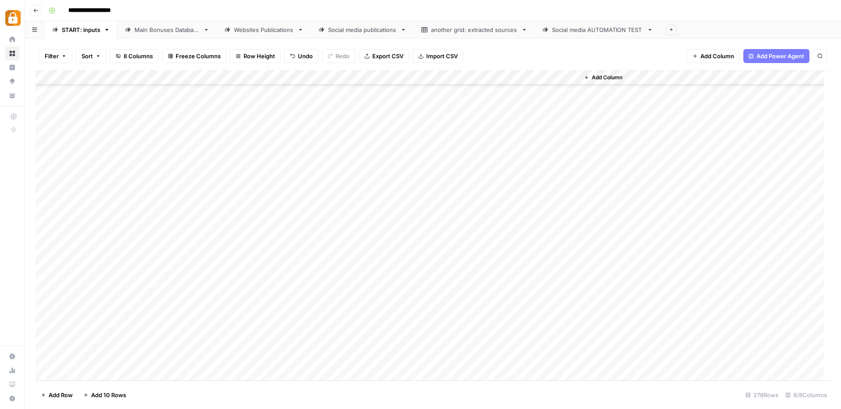
click at [435, 331] on div "Add Column" at bounding box center [432, 225] width 795 height 311
click at [529, 326] on div "Add Column" at bounding box center [432, 225] width 795 height 311
click at [175, 32] on div "Main Bonuses Database" at bounding box center [167, 29] width 65 height 9
click at [264, 27] on div "Websites Publications" at bounding box center [264, 29] width 60 height 9
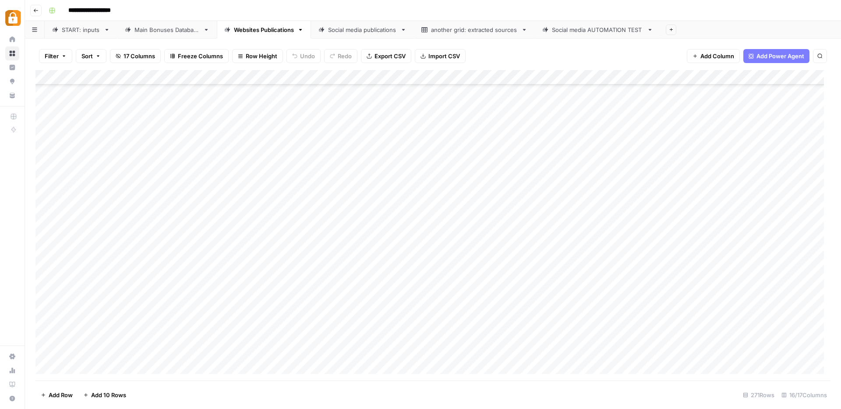
scroll to position [3762, 0]
click at [388, 338] on div "Add Column" at bounding box center [432, 225] width 795 height 311
click at [602, 336] on div "Add Column" at bounding box center [432, 225] width 795 height 311
click at [601, 351] on div "Add Column" at bounding box center [432, 225] width 795 height 311
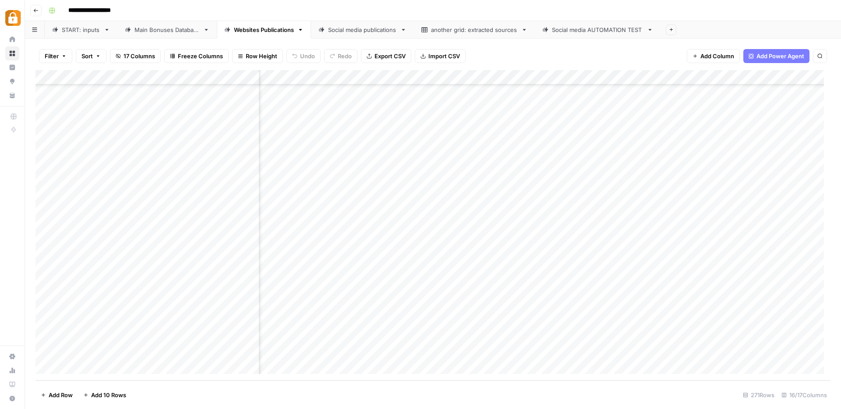
click at [151, 32] on div "Main Bonuses Database" at bounding box center [167, 29] width 65 height 9
click at [76, 30] on div "START: inputs" at bounding box center [81, 29] width 39 height 9
click at [269, 30] on div "Websites Publications" at bounding box center [264, 29] width 60 height 9
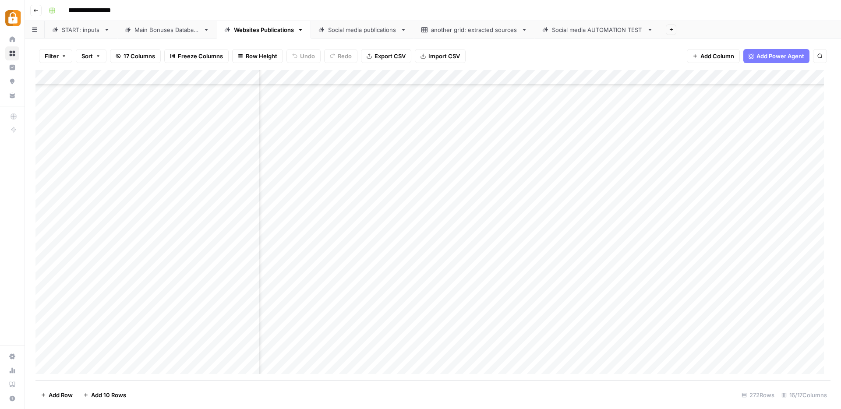
scroll to position [3777, 584]
click at [466, 319] on div "Add Column" at bounding box center [432, 225] width 795 height 311
click at [462, 334] on div "Add Column" at bounding box center [432, 225] width 795 height 311
click at [90, 32] on div "START: inputs" at bounding box center [81, 29] width 39 height 9
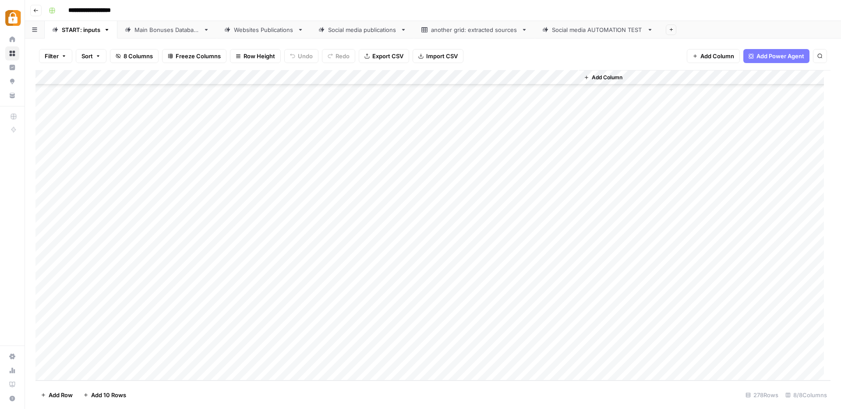
click at [164, 28] on div "Main Bonuses Database" at bounding box center [167, 29] width 65 height 9
click at [377, 340] on div "Add Column" at bounding box center [432, 225] width 795 height 311
drag, startPoint x: 414, startPoint y: 343, endPoint x: 414, endPoint y: 352, distance: 9.2
click at [414, 352] on div "Add Column" at bounding box center [432, 225] width 795 height 311
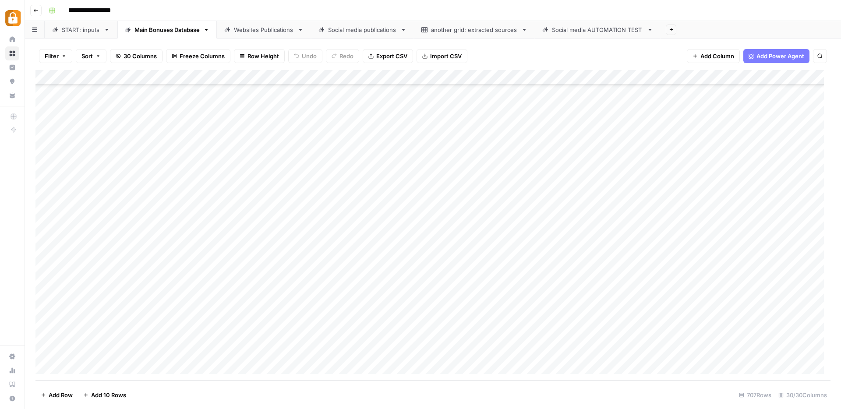
click at [518, 352] on div "Add Column" at bounding box center [432, 225] width 795 height 311
click at [711, 354] on div "Add Column" at bounding box center [432, 225] width 795 height 311
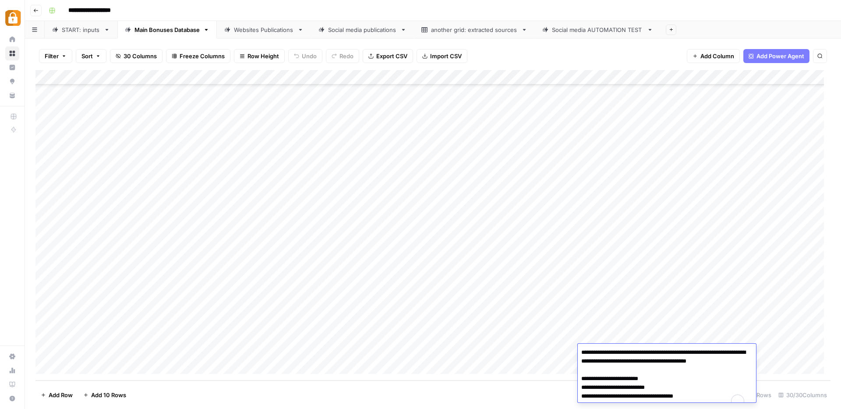
scroll to position [7, 0]
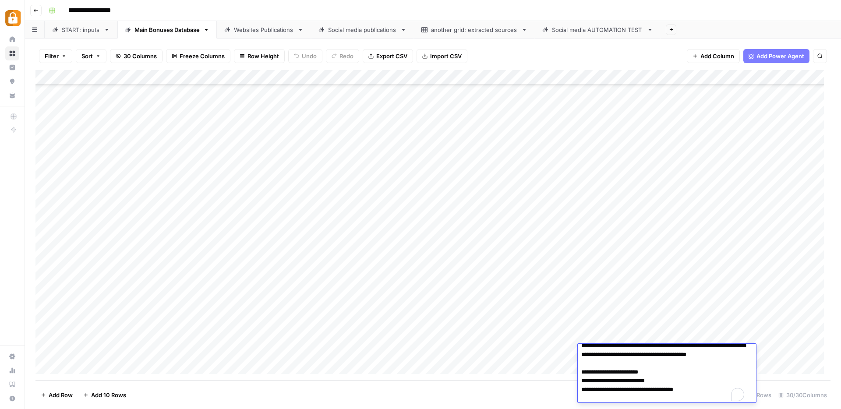
click at [429, 347] on div "Add Column" at bounding box center [432, 225] width 795 height 311
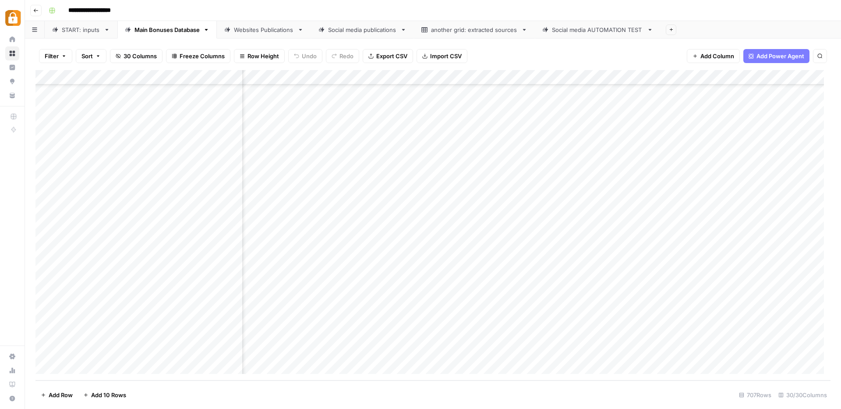
scroll to position [10258, 0]
click at [222, 354] on div "Add Column" at bounding box center [432, 225] width 795 height 311
click at [60, 33] on div "START: inputs" at bounding box center [76, 29] width 48 height 9
click at [47, 327] on div "Add Column" at bounding box center [432, 225] width 795 height 311
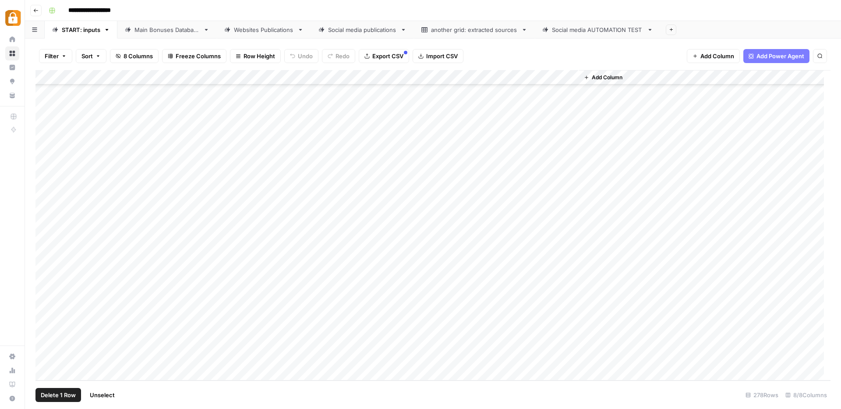
click at [64, 392] on span "Delete 1 Row" at bounding box center [58, 395] width 35 height 9
click at [389, 99] on span "Delete" at bounding box center [389, 101] width 19 height 9
click at [151, 29] on div "Main Bonuses Database" at bounding box center [167, 29] width 65 height 9
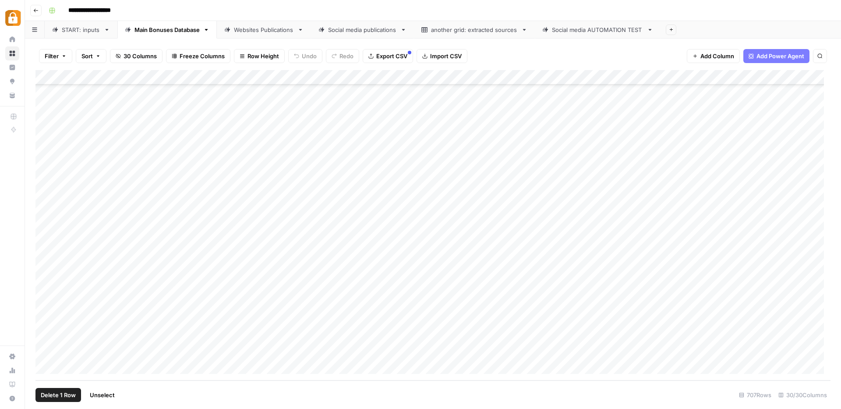
click at [49, 354] on div "Add Column" at bounding box center [432, 225] width 795 height 311
click at [50, 393] on span "Delete 1 Row" at bounding box center [58, 395] width 35 height 9
click at [392, 101] on span "Delete" at bounding box center [389, 101] width 19 height 9
click at [246, 32] on div "Websites Publications" at bounding box center [264, 29] width 60 height 9
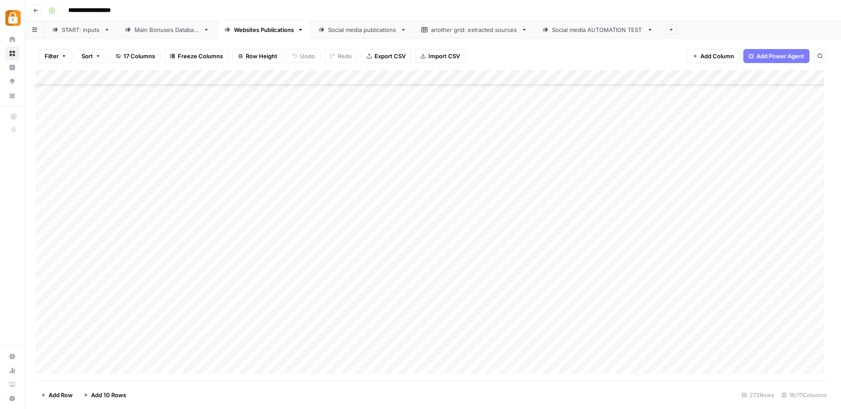
scroll to position [3777, 0]
click at [85, 31] on div "START: inputs" at bounding box center [81, 29] width 39 height 9
click at [157, 359] on div "Add Column" at bounding box center [432, 225] width 795 height 311
click at [158, 359] on div "Add Column" at bounding box center [432, 225] width 795 height 311
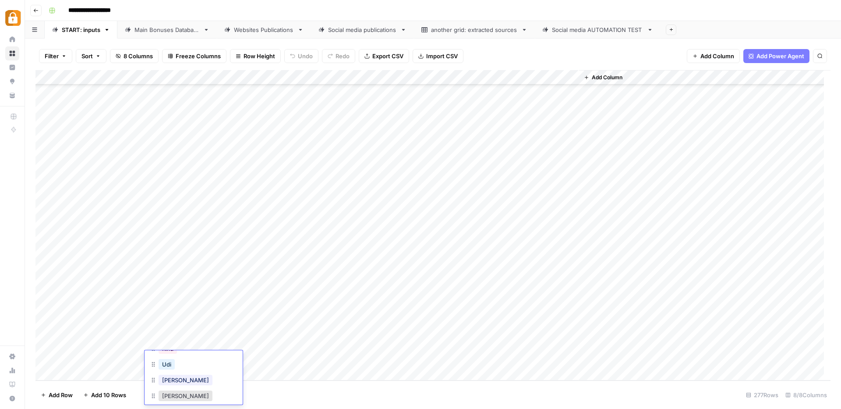
scroll to position [100, 0]
click at [120, 359] on div "Add Column" at bounding box center [432, 225] width 795 height 311
click at [160, 340] on div "Add Column" at bounding box center [432, 225] width 795 height 311
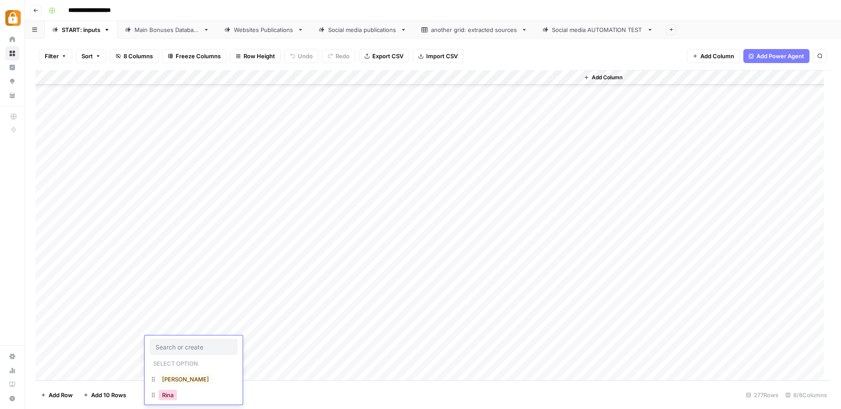
scroll to position [85, 0]
click at [178, 344] on button "[PERSON_NAME]" at bounding box center [186, 342] width 54 height 11
click at [222, 343] on div "Add Column" at bounding box center [432, 225] width 795 height 311
click at [237, 344] on textarea at bounding box center [258, 344] width 140 height 12
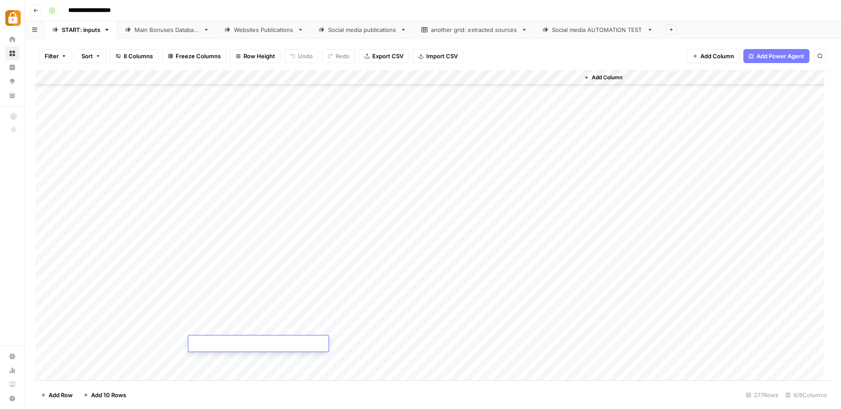
click at [237, 344] on textarea at bounding box center [258, 344] width 140 height 12
click at [235, 346] on textarea "**********" at bounding box center [258, 344] width 140 height 12
click at [235, 345] on textarea "**********" at bounding box center [258, 344] width 140 height 12
click at [215, 343] on textarea "**********" at bounding box center [258, 344] width 140 height 12
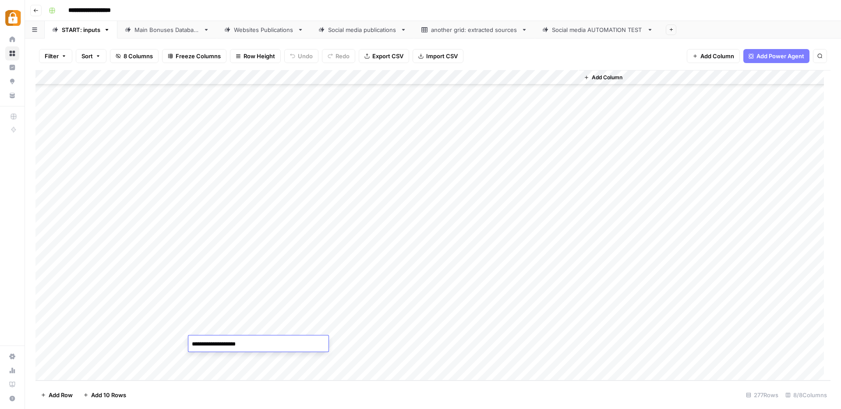
scroll to position [3844, 0]
click at [299, 344] on textarea "**********" at bounding box center [258, 344] width 140 height 12
paste textarea "**********"
type textarea "**********"
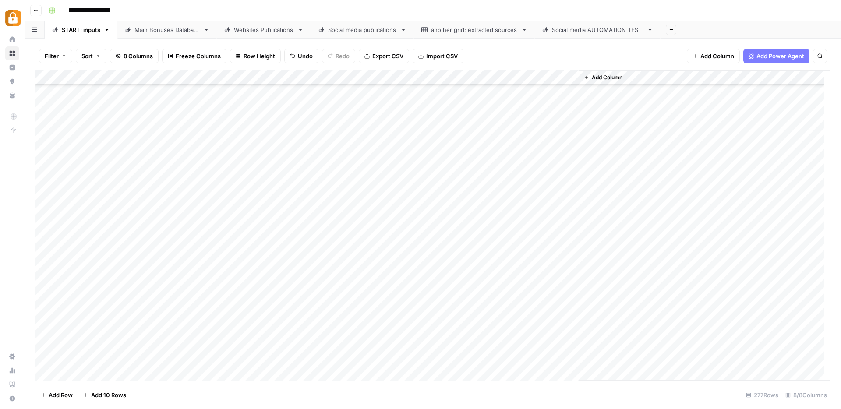
click at [350, 353] on div "Add Column" at bounding box center [432, 225] width 795 height 311
click at [348, 349] on div "Add Column" at bounding box center [432, 225] width 795 height 311
click at [348, 349] on input "text" at bounding box center [354, 349] width 76 height 8
click at [337, 376] on div "WP" at bounding box center [327, 373] width 20 height 12
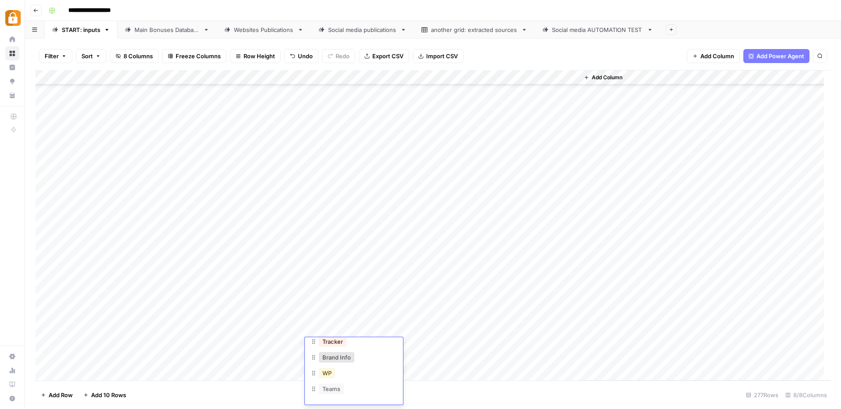
click at [330, 371] on button "WP" at bounding box center [327, 373] width 16 height 11
click at [528, 344] on div "Add Column" at bounding box center [432, 225] width 795 height 311
click at [157, 28] on div "Main Bonuses Database" at bounding box center [167, 29] width 65 height 9
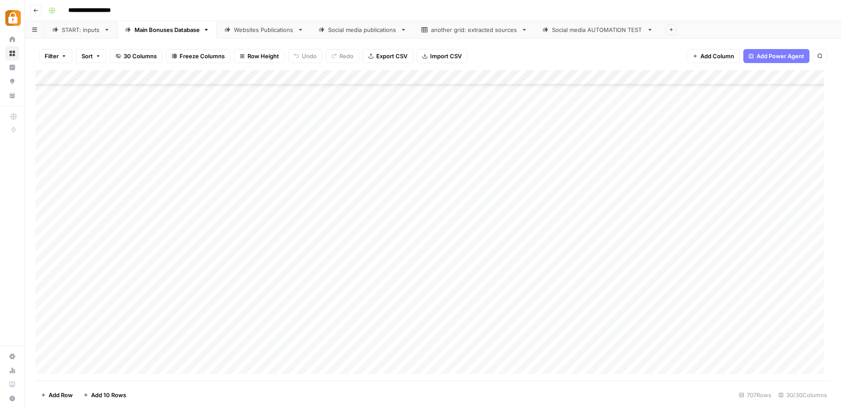
scroll to position [10258, 0]
click at [213, 353] on div "Add Column" at bounding box center [432, 225] width 795 height 311
type textarea "*******"
click at [391, 335] on div "Add Column" at bounding box center [432, 225] width 795 height 311
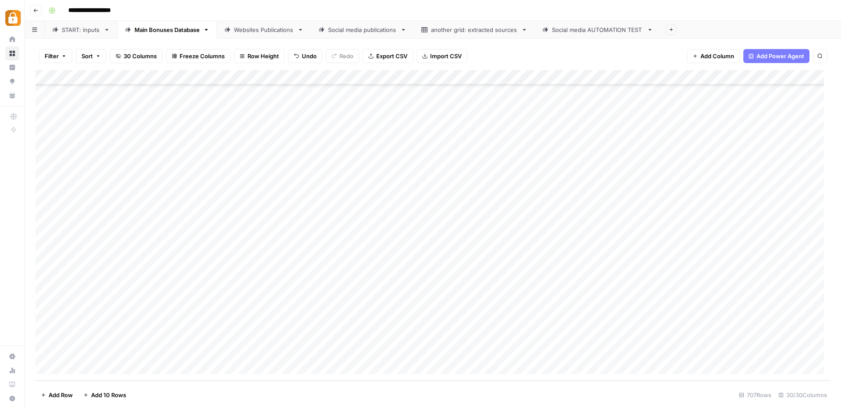
drag, startPoint x: 415, startPoint y: 344, endPoint x: 415, endPoint y: 352, distance: 7.9
click at [415, 352] on div "Add Column" at bounding box center [432, 225] width 795 height 311
click at [518, 349] on div "Add Column" at bounding box center [432, 225] width 795 height 311
click at [632, 355] on div "Add Column" at bounding box center [432, 225] width 795 height 311
click at [633, 354] on div "Add Column" at bounding box center [432, 225] width 795 height 311
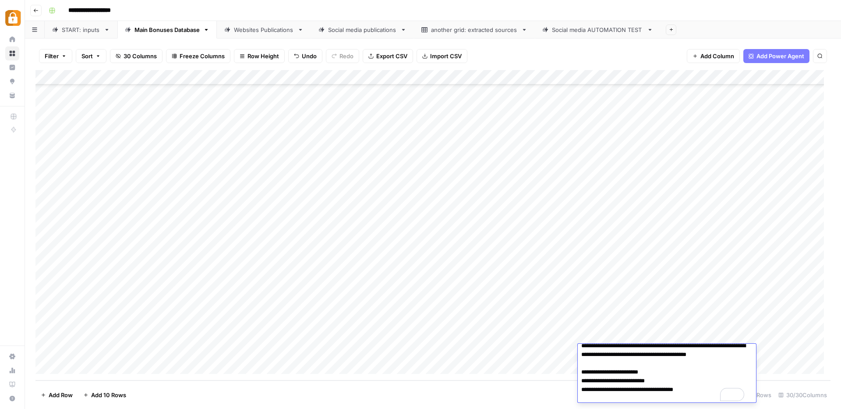
scroll to position [0, 0]
click at [429, 316] on div "Add Column" at bounding box center [432, 225] width 795 height 311
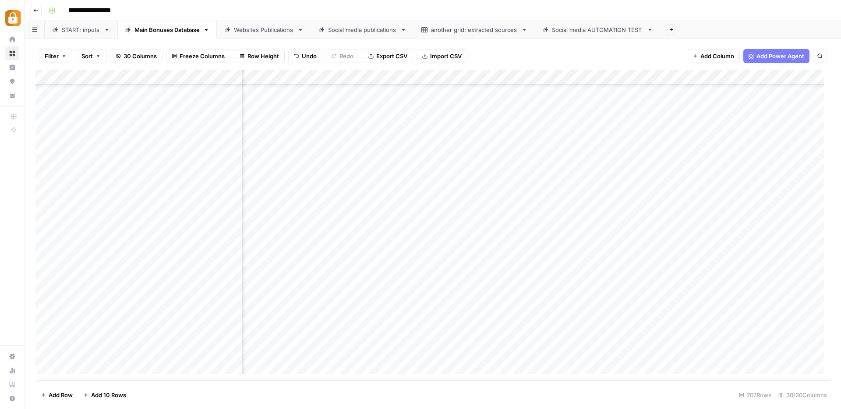
scroll to position [10258, 0]
click at [656, 351] on div "Add Column" at bounding box center [432, 225] width 795 height 311
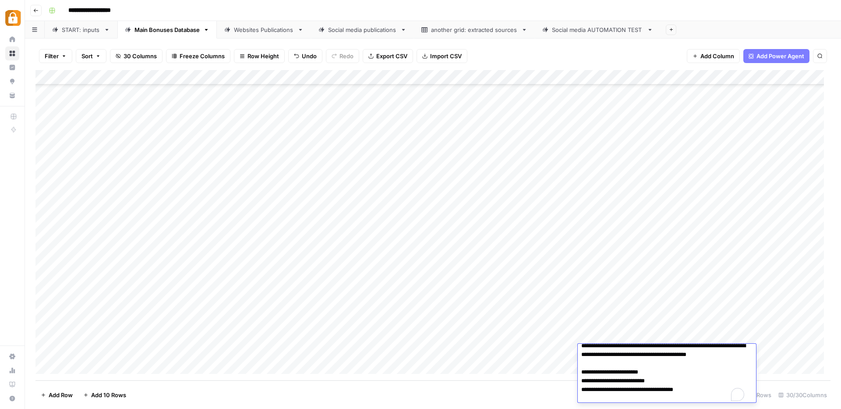
scroll to position [0, 0]
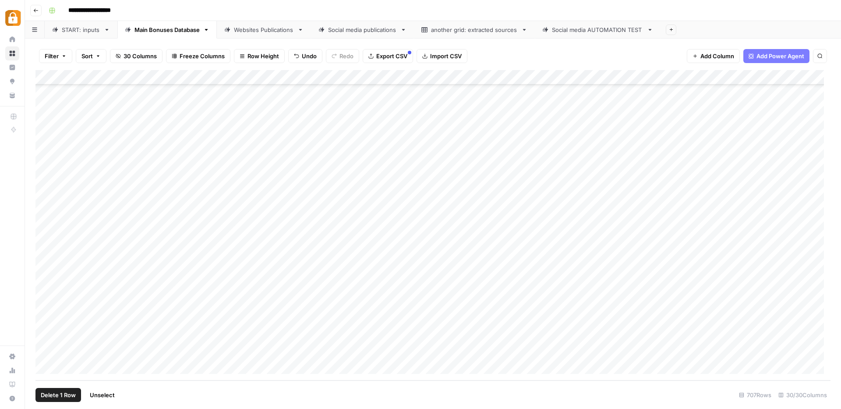
click at [44, 353] on div "Add Column" at bounding box center [432, 225] width 795 height 311
click at [644, 351] on div "Add Column" at bounding box center [432, 225] width 795 height 311
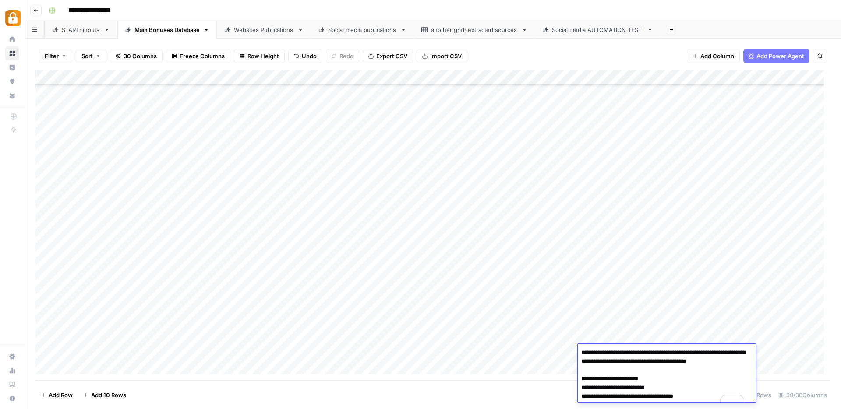
click at [431, 352] on div "Add Column" at bounding box center [432, 225] width 795 height 311
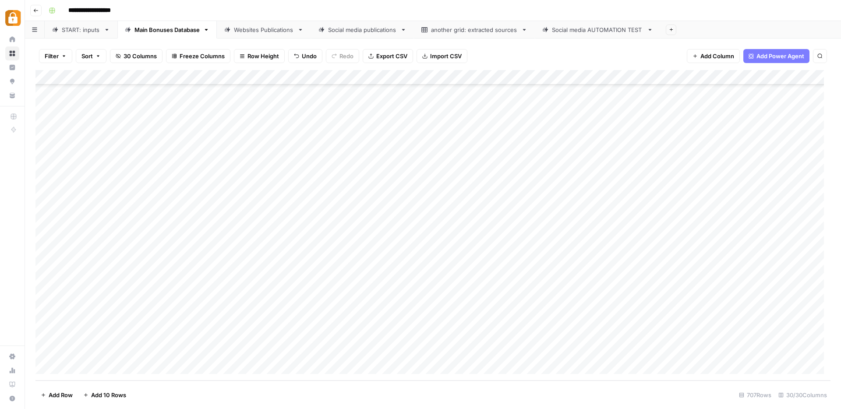
click at [638, 351] on div "Add Column" at bounding box center [432, 225] width 795 height 311
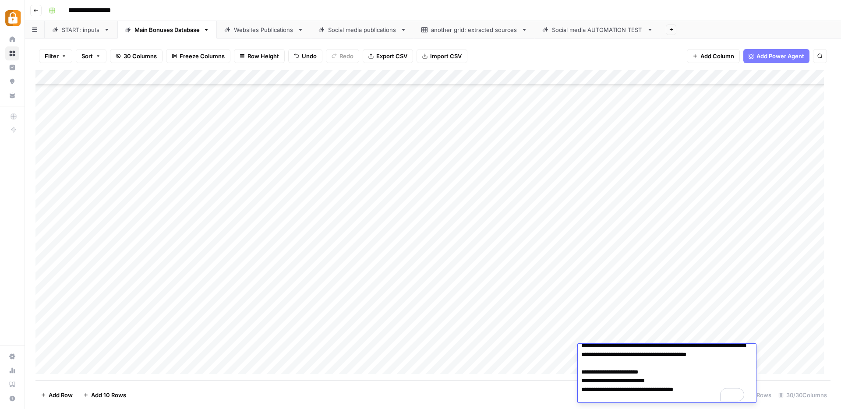
scroll to position [7, 0]
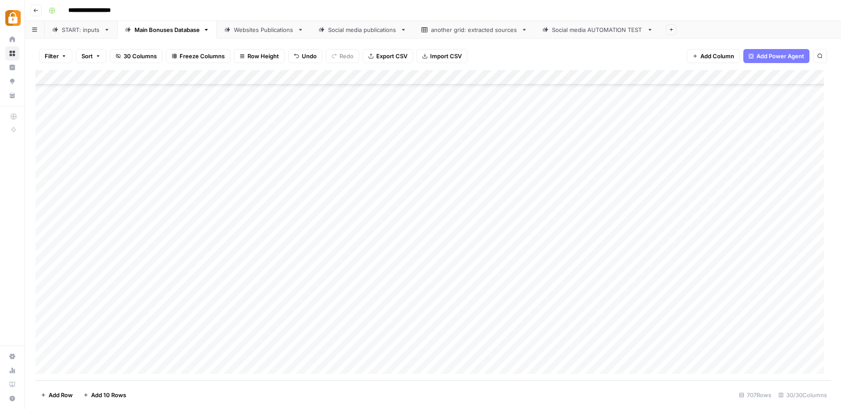
click at [559, 352] on div "Add Column" at bounding box center [432, 225] width 795 height 311
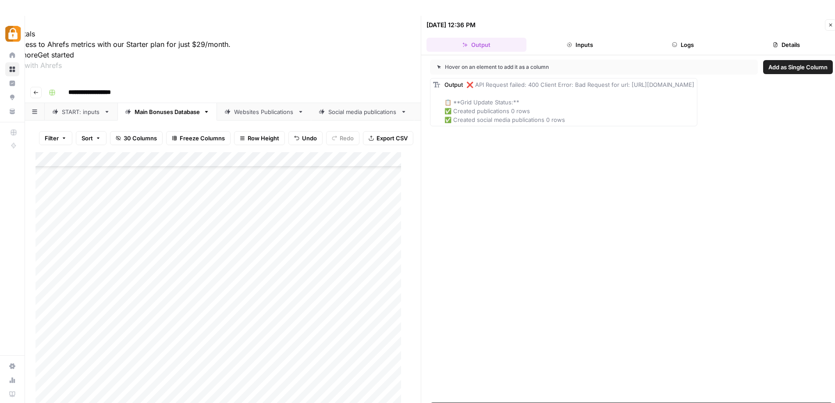
click at [687, 45] on button "Logs" at bounding box center [683, 45] width 100 height 14
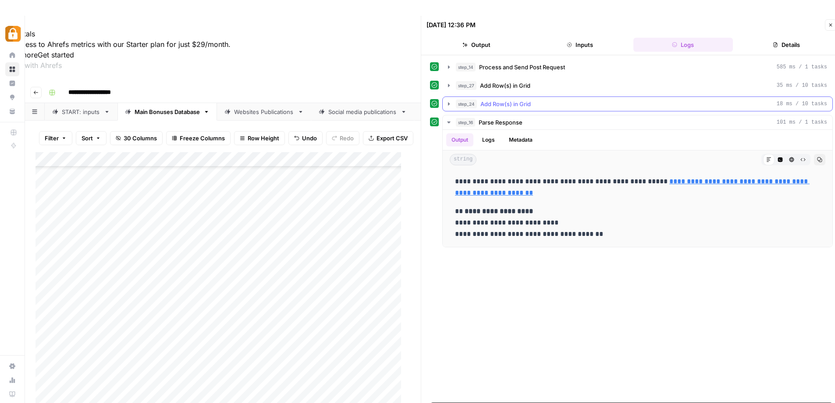
click at [449, 105] on icon "button" at bounding box center [448, 103] width 7 height 7
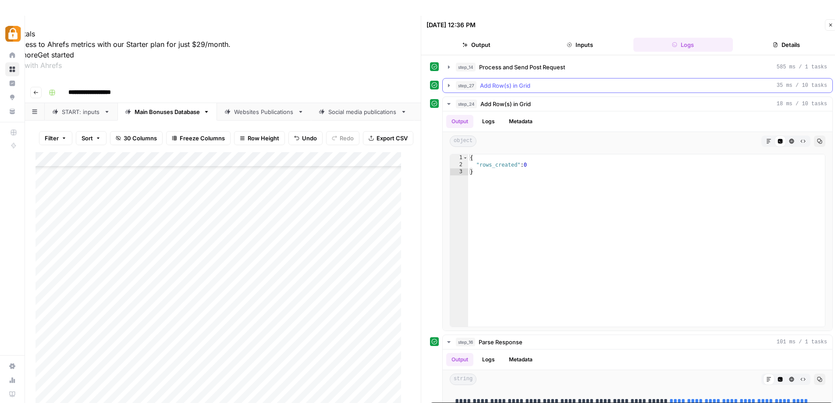
click at [448, 86] on icon "button" at bounding box center [449, 85] width 2 height 3
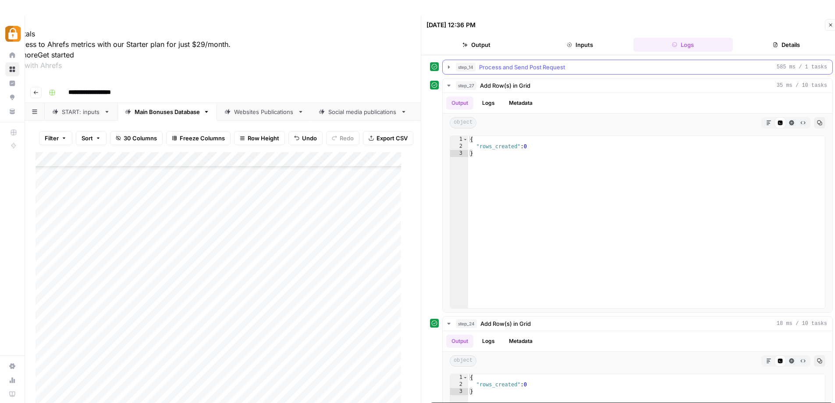
click at [450, 66] on icon "button" at bounding box center [448, 67] width 7 height 7
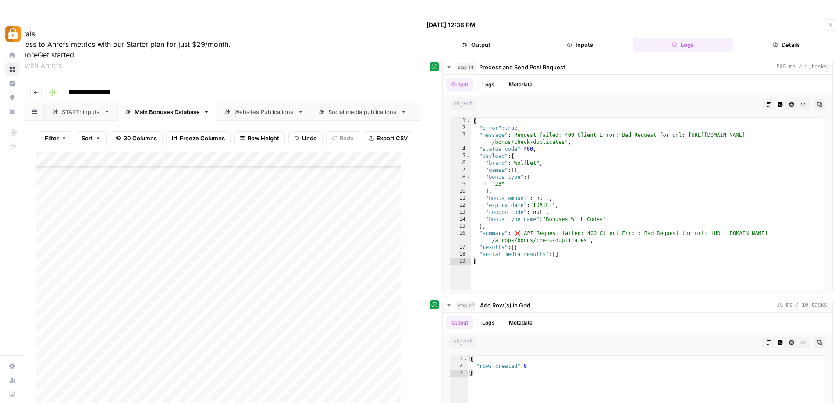
click at [830, 26] on icon "button" at bounding box center [830, 24] width 5 height 5
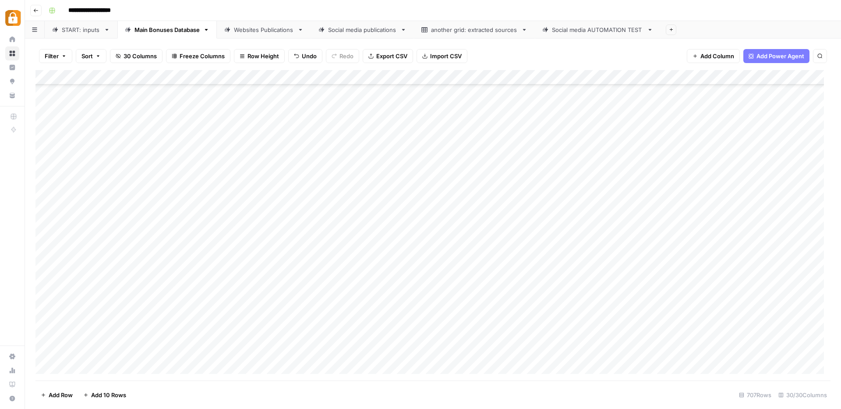
scroll to position [10258, 0]
click at [618, 350] on div "Add Column" at bounding box center [432, 225] width 795 height 311
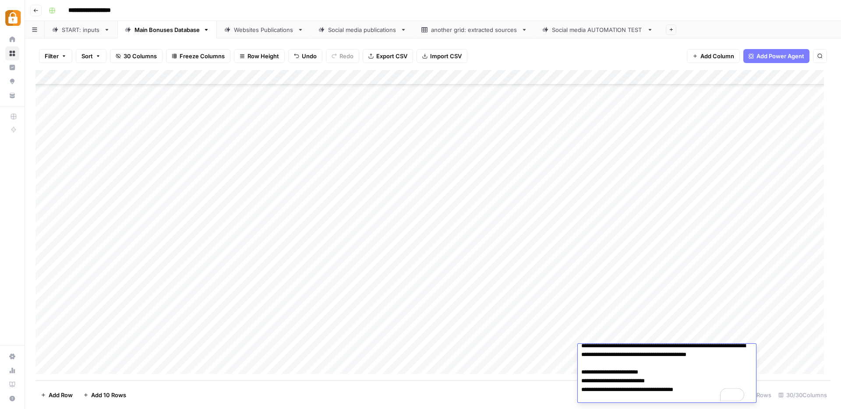
scroll to position [7, 0]
click at [572, 353] on div "Add Column" at bounding box center [432, 225] width 795 height 311
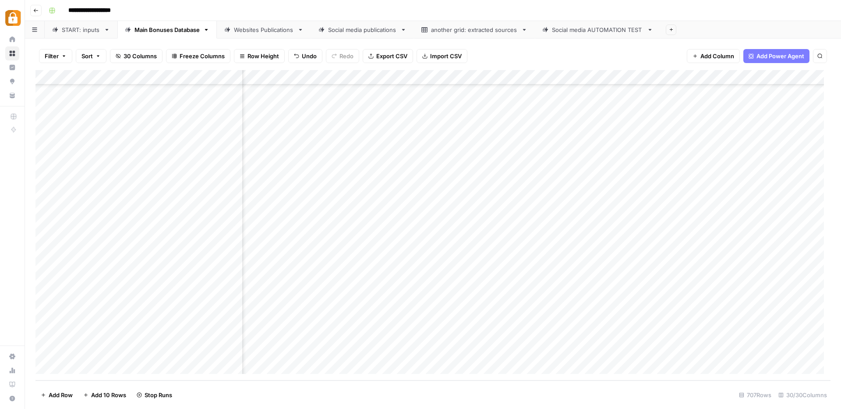
scroll to position [10258, 1764]
click at [750, 351] on div "Add Column" at bounding box center [432, 225] width 795 height 311
click at [263, 32] on div "Websites Publications" at bounding box center [264, 29] width 60 height 9
click at [685, 367] on div "Add Column" at bounding box center [432, 225] width 795 height 311
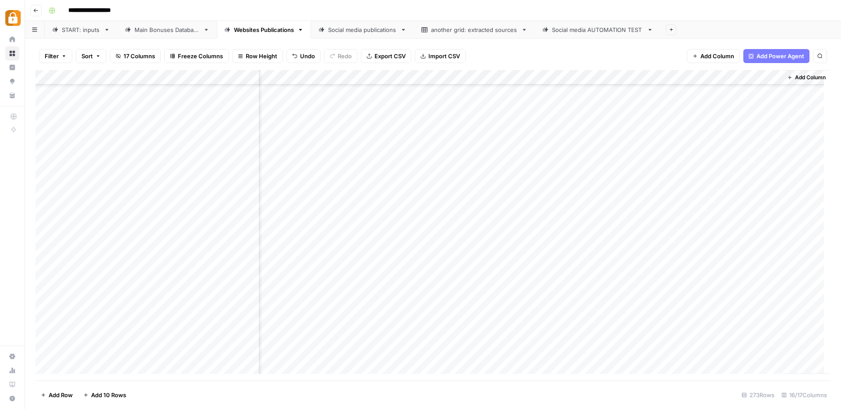
scroll to position [3792, 656]
click at [678, 347] on div "Add Column" at bounding box center [432, 225] width 795 height 311
click at [241, 352] on div "Add Column" at bounding box center [432, 225] width 795 height 311
type textarea "*******"
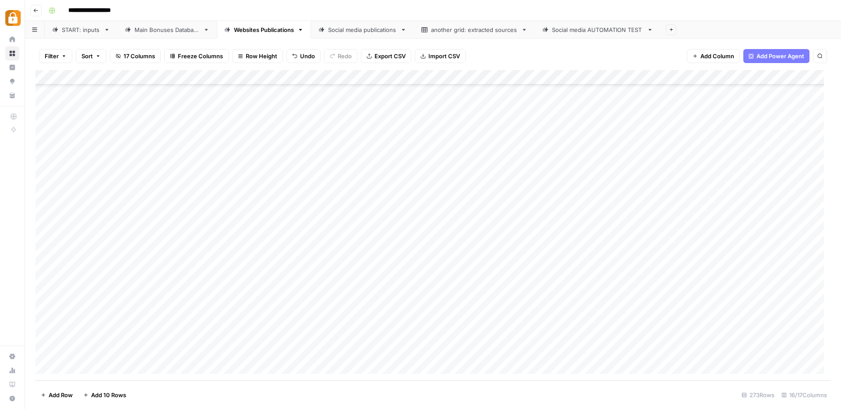
click at [190, 322] on div "Add Column" at bounding box center [432, 225] width 795 height 311
click at [152, 350] on div "Add Column" at bounding box center [432, 225] width 795 height 311
click at [604, 351] on div "Add Column" at bounding box center [432, 225] width 795 height 311
click at [601, 352] on div "Add Column" at bounding box center [432, 225] width 795 height 311
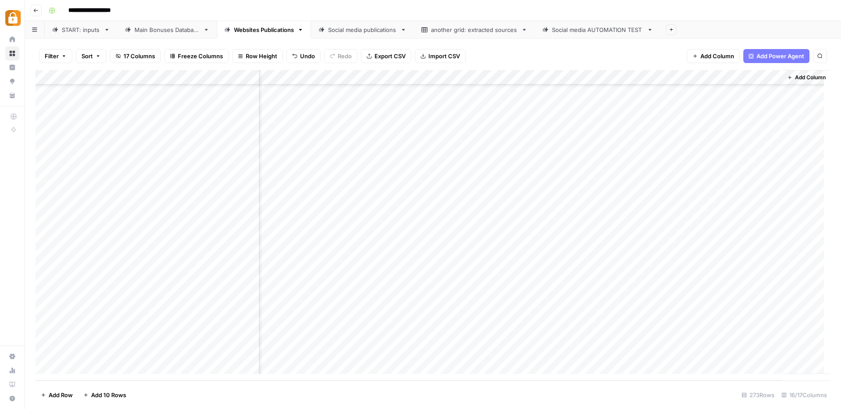
click at [609, 333] on div "Add Column" at bounding box center [432, 225] width 795 height 311
click at [610, 335] on div "Add Column" at bounding box center [432, 225] width 795 height 311
click at [610, 335] on textarea "**********" at bounding box center [592, 338] width 140 height 12
drag, startPoint x: 647, startPoint y: 337, endPoint x: 587, endPoint y: 337, distance: 59.6
click at [587, 337] on textarea "**********" at bounding box center [592, 338] width 140 height 12
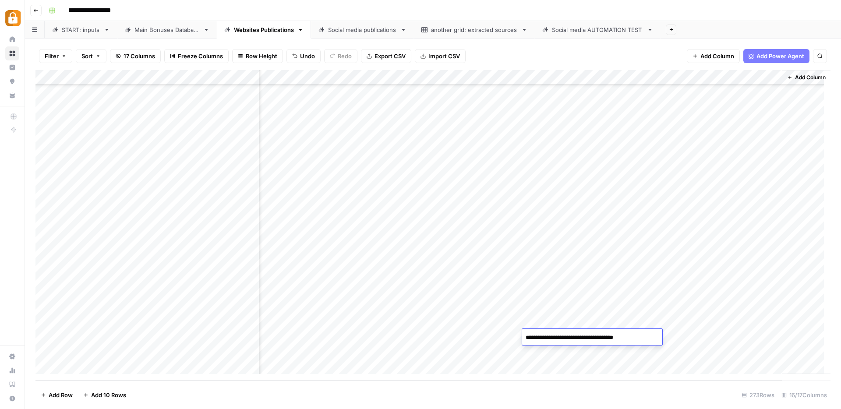
click at [585, 351] on div "Add Column" at bounding box center [432, 225] width 795 height 311
click at [390, 350] on div "Add Column" at bounding box center [432, 225] width 795 height 311
click at [600, 350] on div "Add Column" at bounding box center [432, 225] width 795 height 311
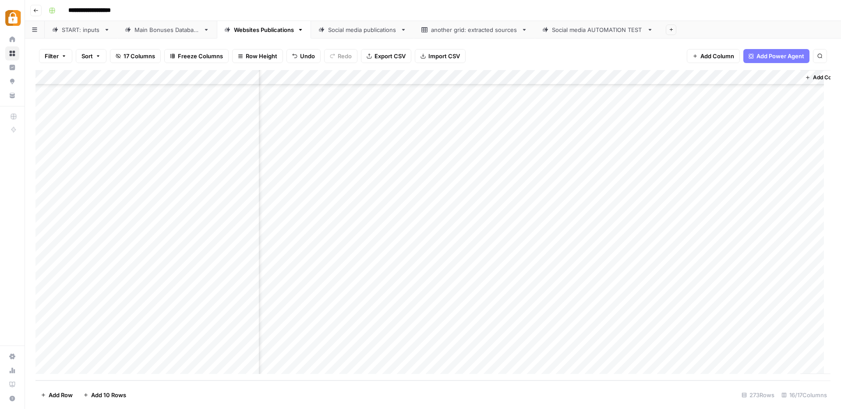
click at [416, 350] on div "Add Column" at bounding box center [432, 225] width 795 height 311
